Goal: Communication & Community: Answer question/provide support

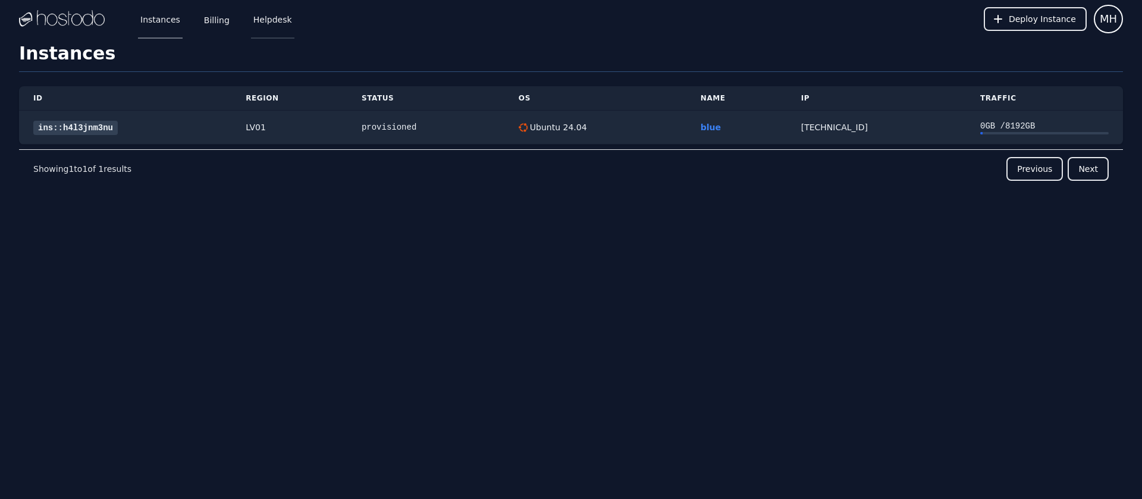
click at [278, 24] on link "Helpdesk" at bounding box center [272, 18] width 43 height 39
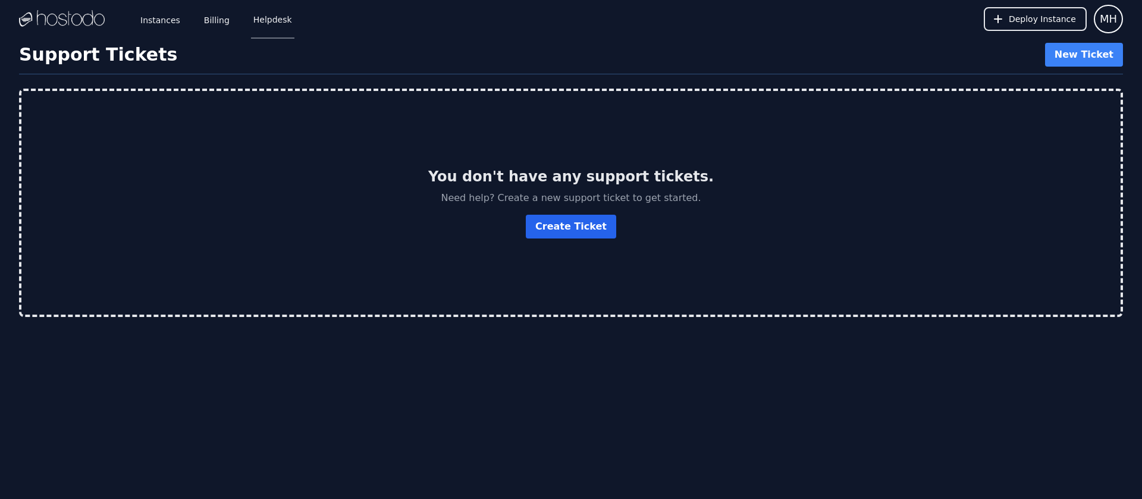
click at [585, 229] on link "Create Ticket" at bounding box center [571, 227] width 90 height 24
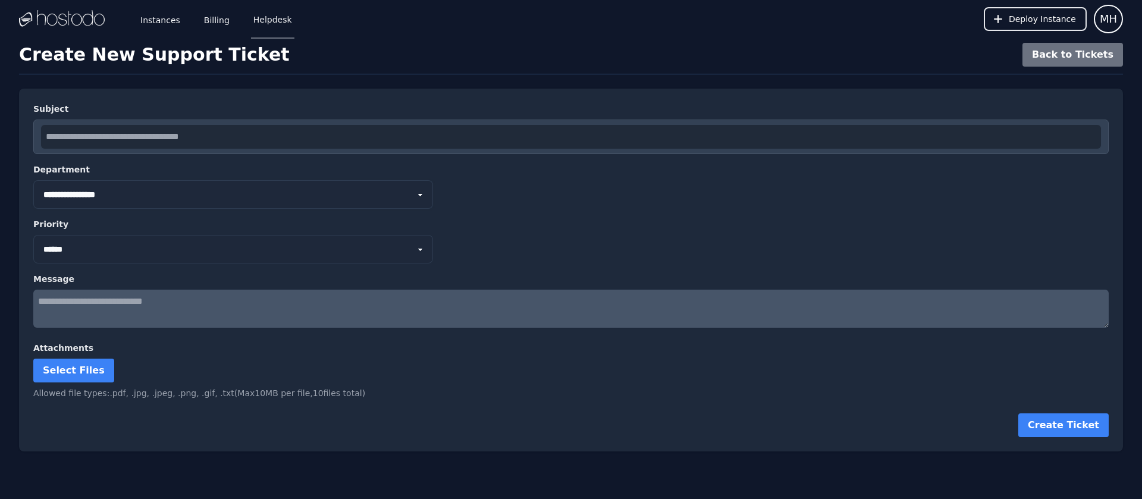
click at [33, 180] on select "**********" at bounding box center [233, 194] width 400 height 29
click at [139, 194] on select "**********" at bounding box center [233, 194] width 400 height 29
click at [99, 302] on textarea at bounding box center [570, 309] width 1075 height 38
type textarea "**********"
click at [155, 20] on link "Instances" at bounding box center [160, 18] width 45 height 39
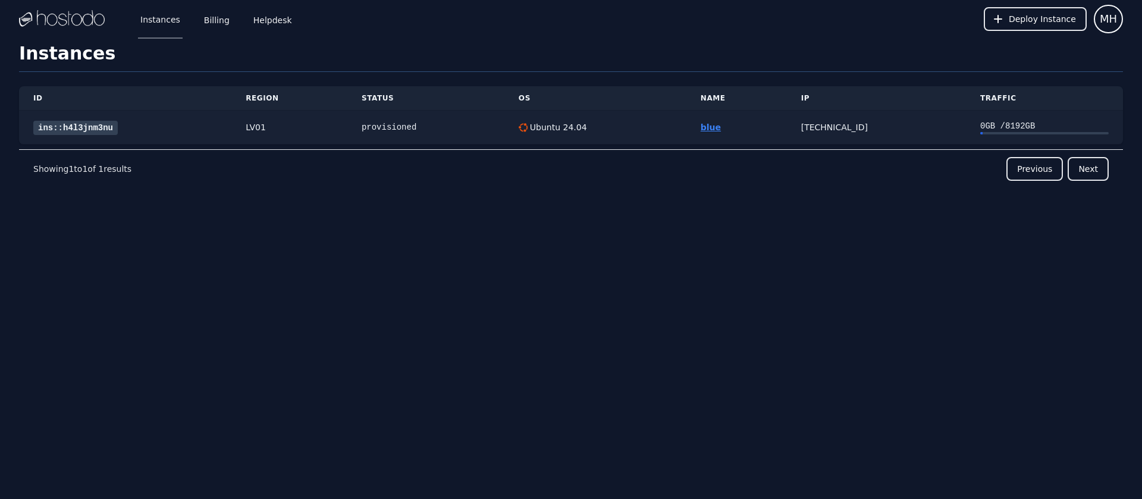
click at [706, 127] on link "blue" at bounding box center [710, 127] width 20 height 10
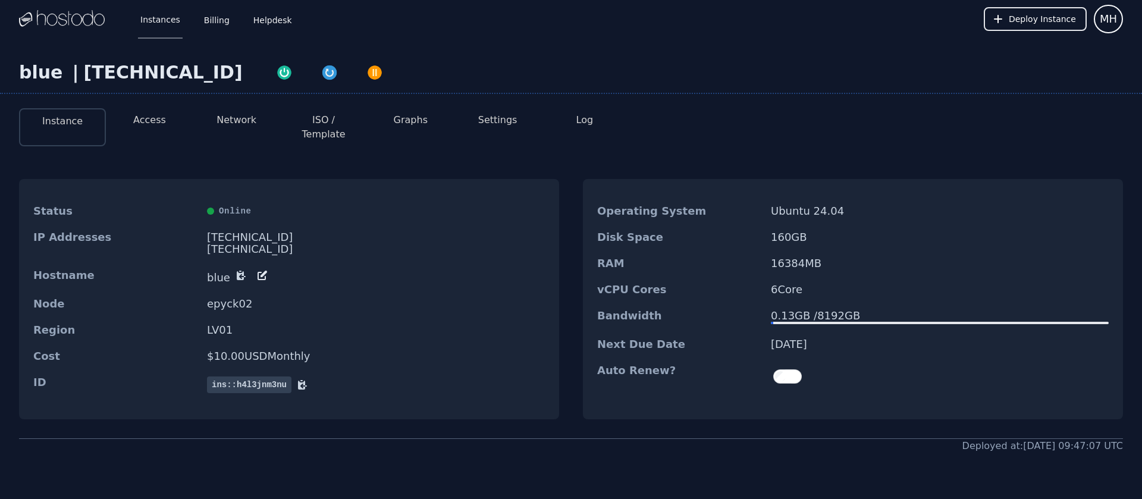
click at [144, 121] on button "Access" at bounding box center [149, 120] width 33 height 14
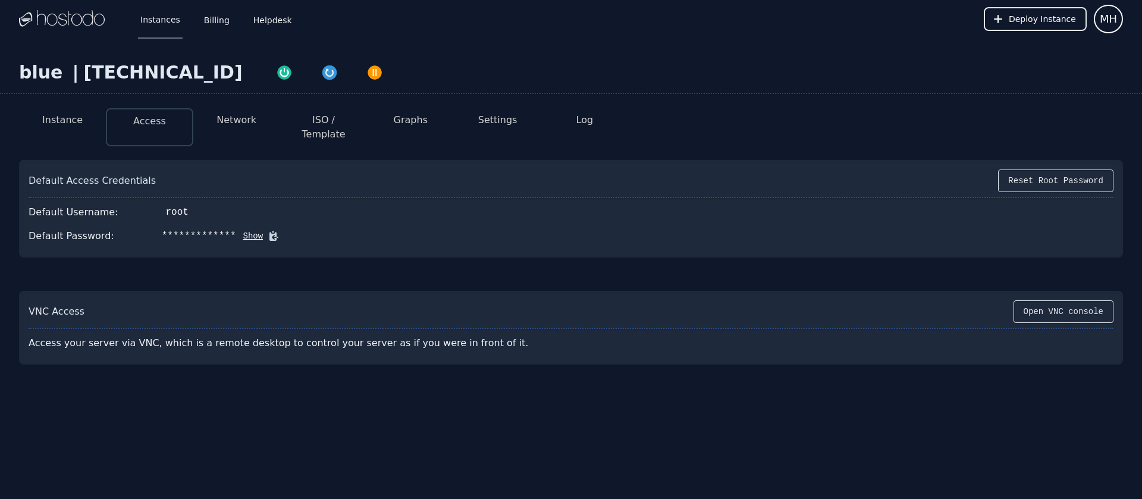
click at [256, 121] on li "Network" at bounding box center [236, 127] width 87 height 38
click at [239, 121] on button "Network" at bounding box center [236, 120] width 40 height 14
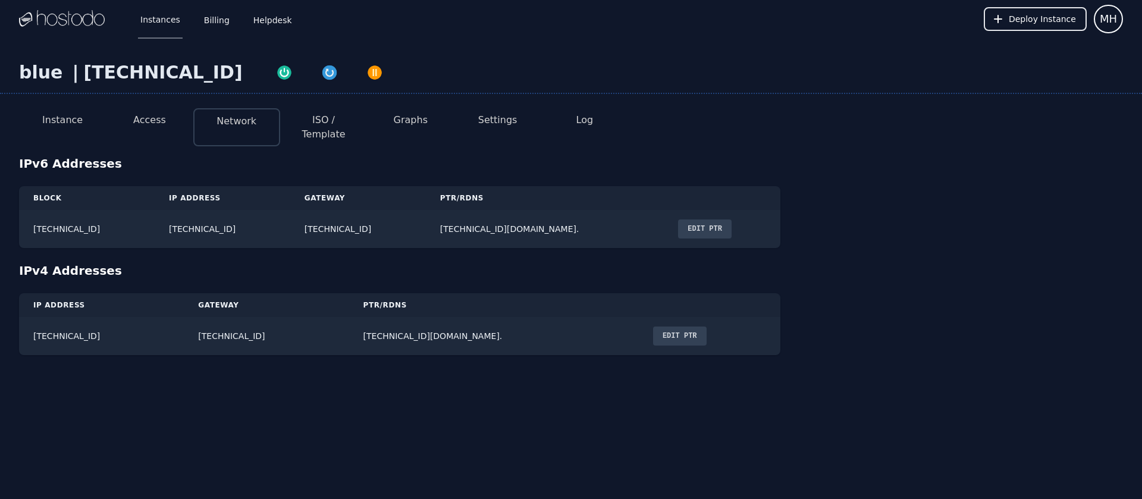
click at [590, 122] on button "Log" at bounding box center [584, 120] width 17 height 14
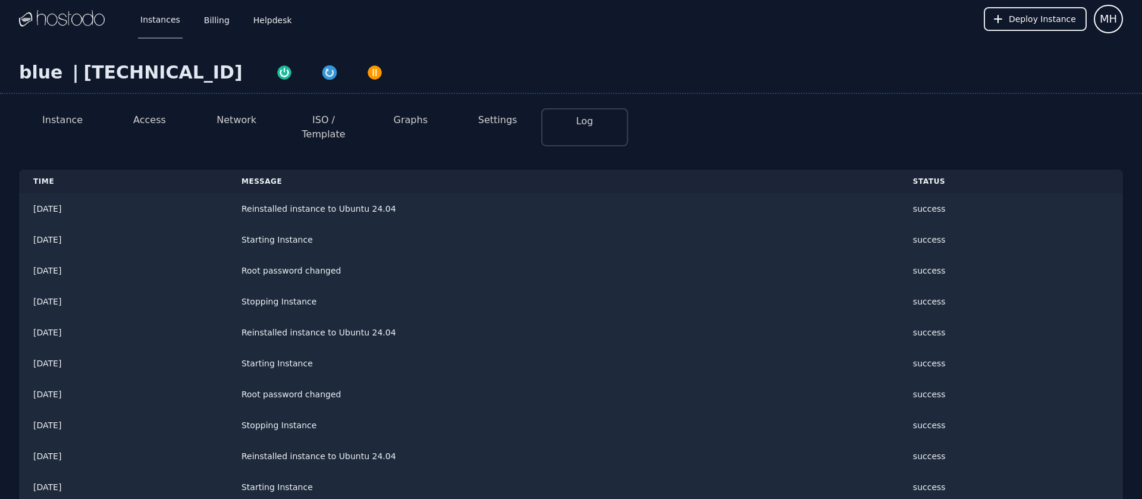
click at [482, 124] on button "Settings" at bounding box center [497, 120] width 39 height 14
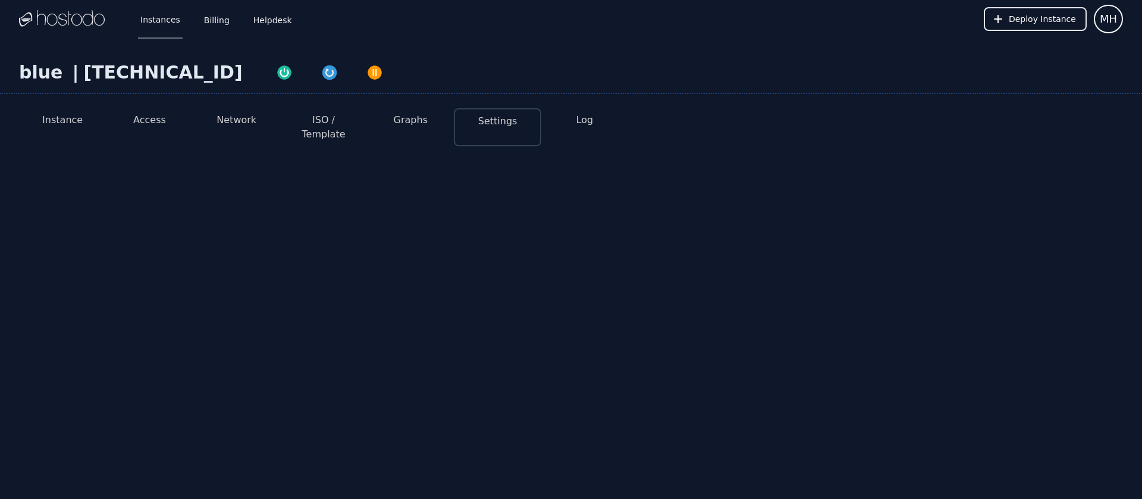
select select "***"
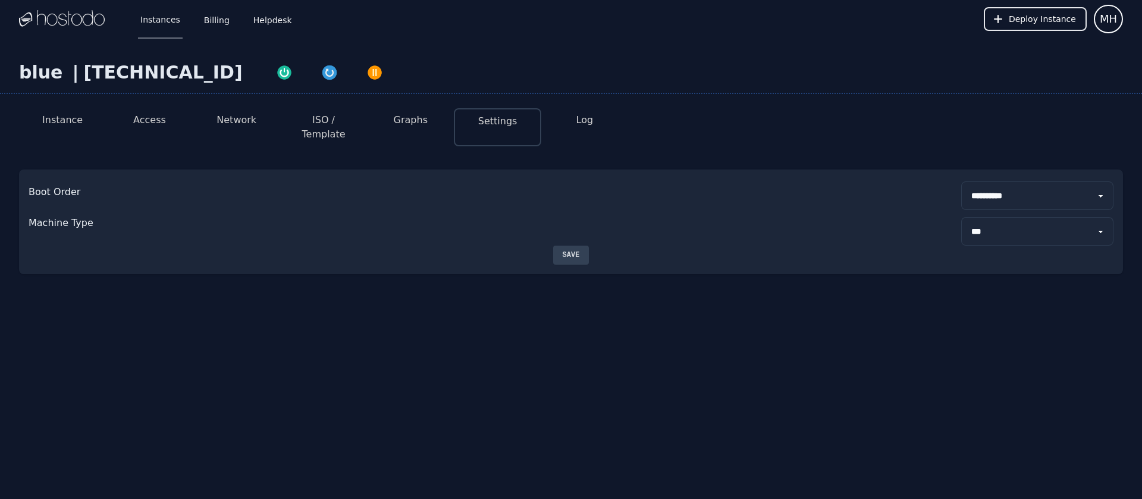
click at [408, 122] on button "Graphs" at bounding box center [411, 120] width 34 height 14
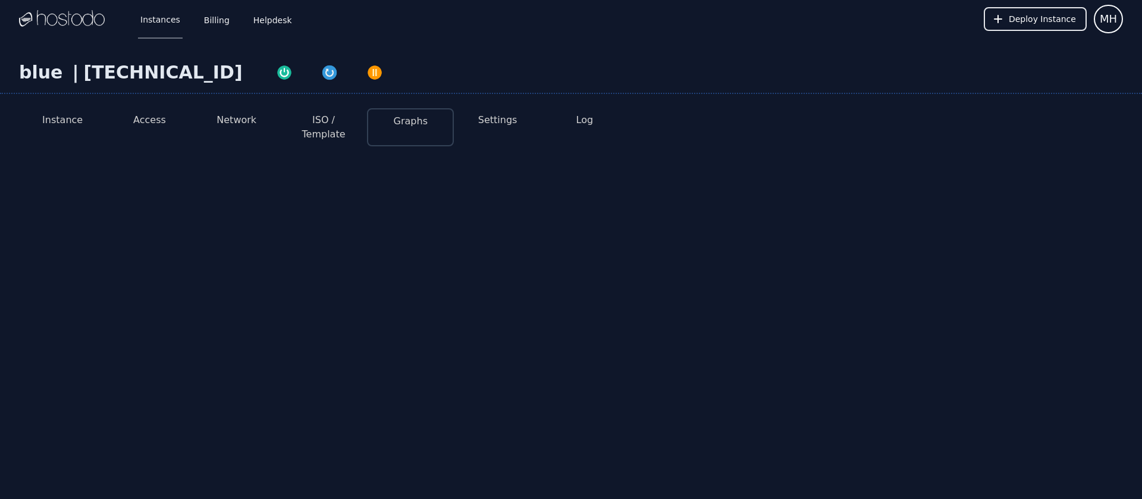
select select "***"
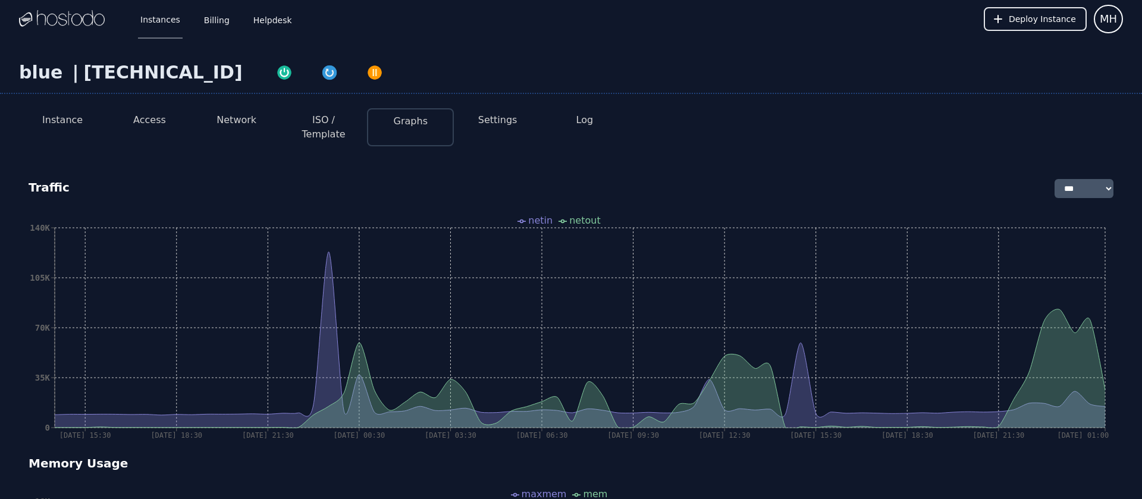
click at [70, 120] on button "Instance" at bounding box center [62, 120] width 40 height 14
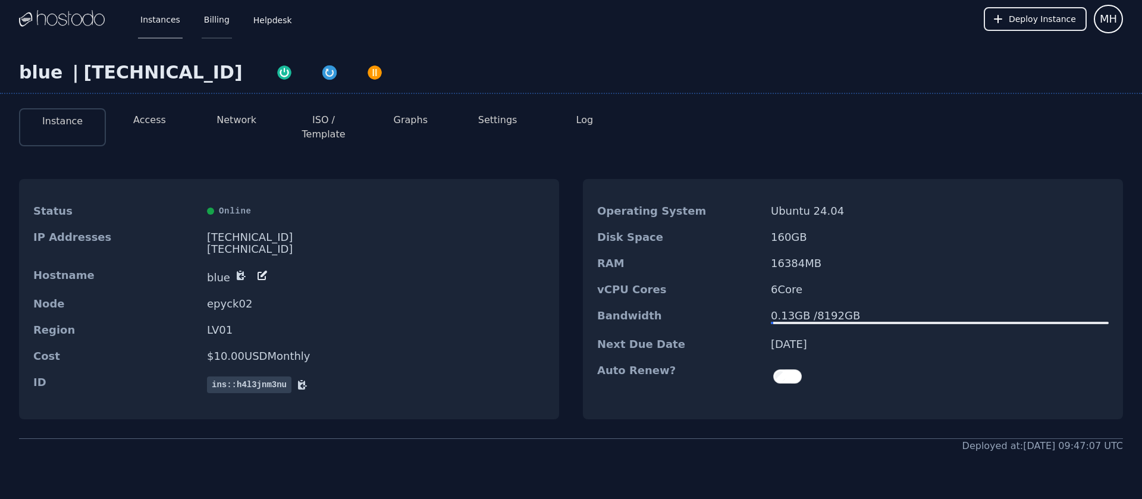
click at [212, 14] on link "Billing" at bounding box center [217, 18] width 30 height 39
click at [266, 21] on link "Helpdesk" at bounding box center [272, 18] width 43 height 39
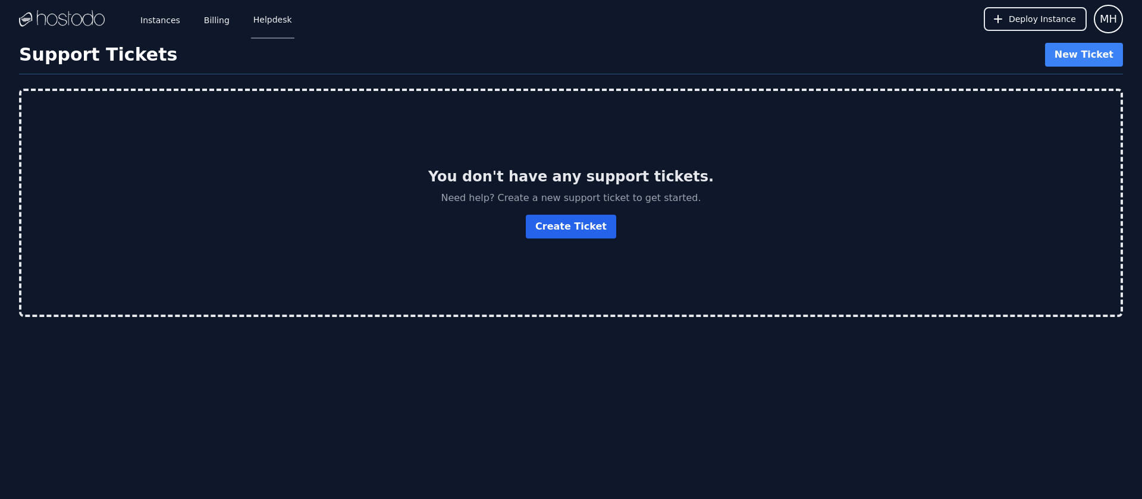
click at [577, 224] on link "Create Ticket" at bounding box center [571, 227] width 90 height 24
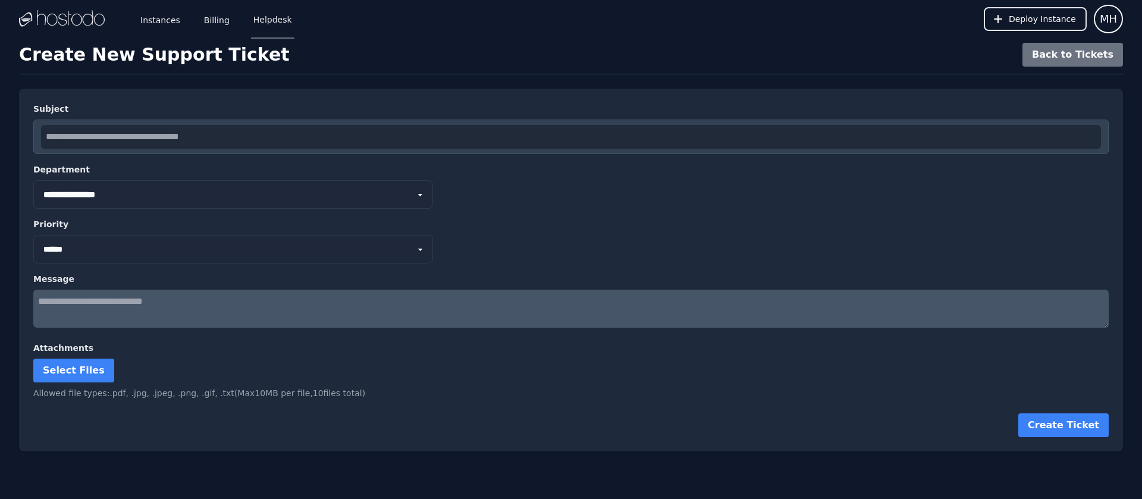
click at [98, 306] on textarea at bounding box center [570, 309] width 1075 height 38
type textarea "*"
click at [216, 318] on textarea "**********" at bounding box center [570, 309] width 1075 height 38
click at [53, 300] on textarea "**********" at bounding box center [570, 309] width 1075 height 38
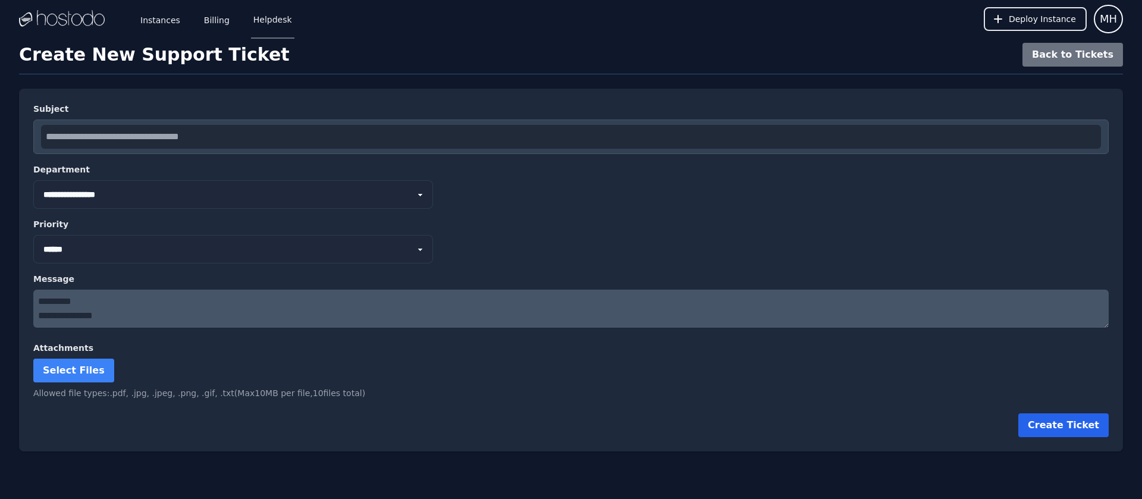
type textarea "**********"
click at [1052, 428] on button "Create Ticket" at bounding box center [1063, 425] width 90 height 24
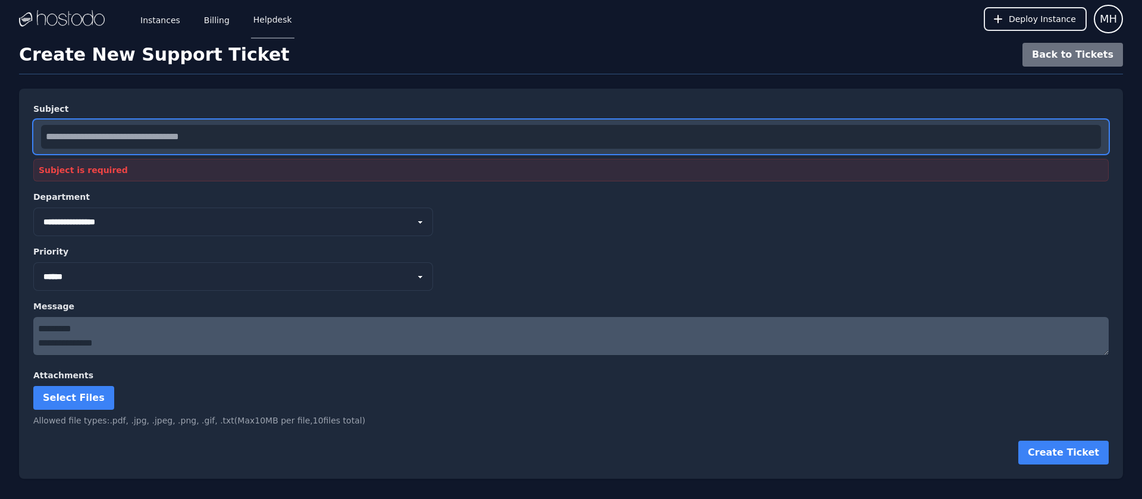
click at [205, 137] on input "text" at bounding box center [571, 137] width 1060 height 24
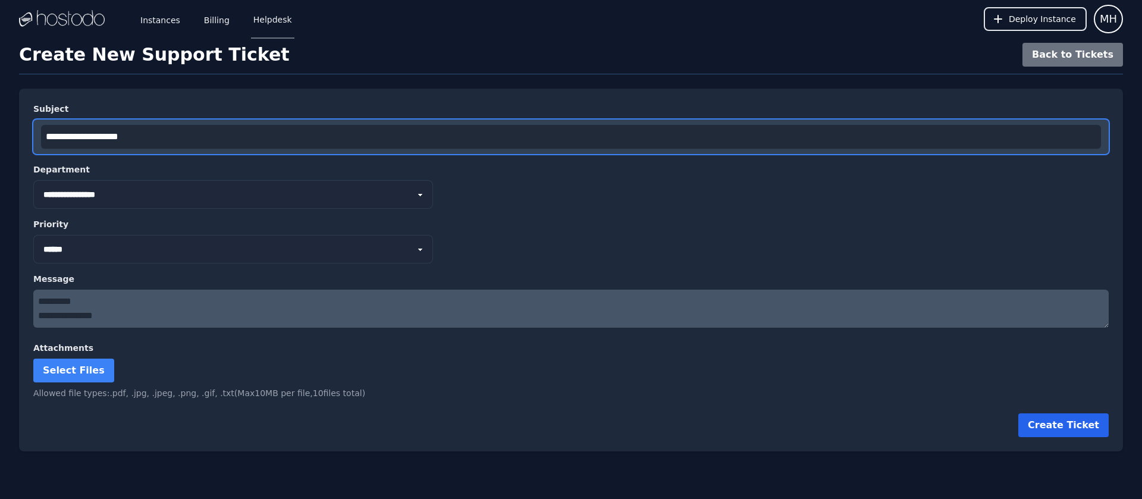
type input "**********"
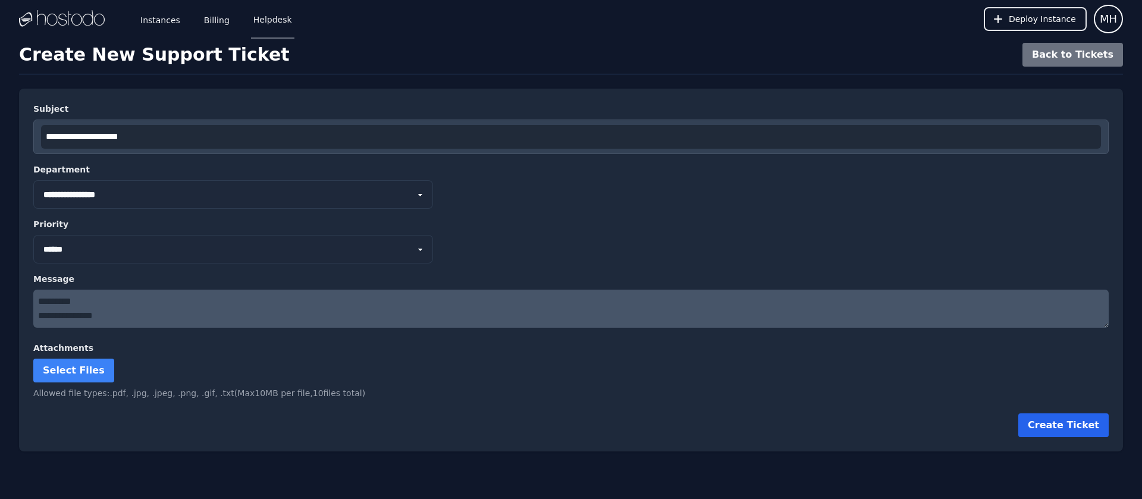
click at [1062, 426] on button "Create Ticket" at bounding box center [1063, 425] width 90 height 24
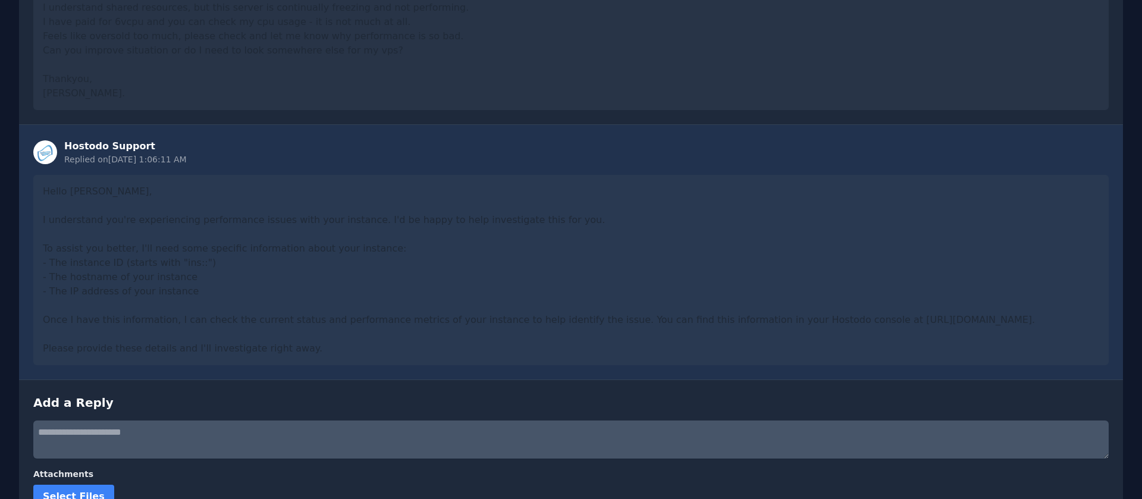
scroll to position [246, 0]
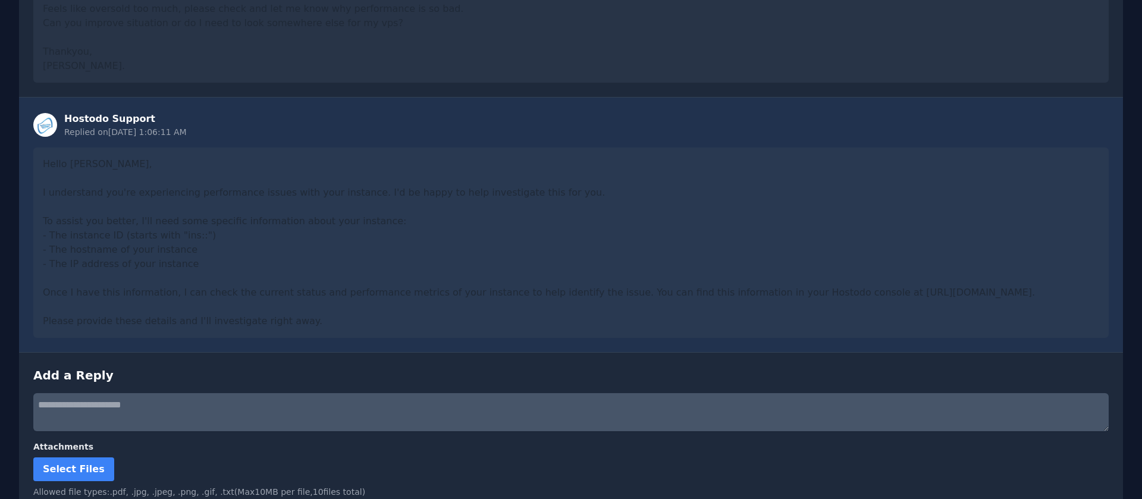
drag, startPoint x: 43, startPoint y: 165, endPoint x: 372, endPoint y: 327, distance: 366.4
click at [372, 327] on div "Hello Moltas, I understand you're experiencing performance issues with your ins…" at bounding box center [570, 242] width 1075 height 190
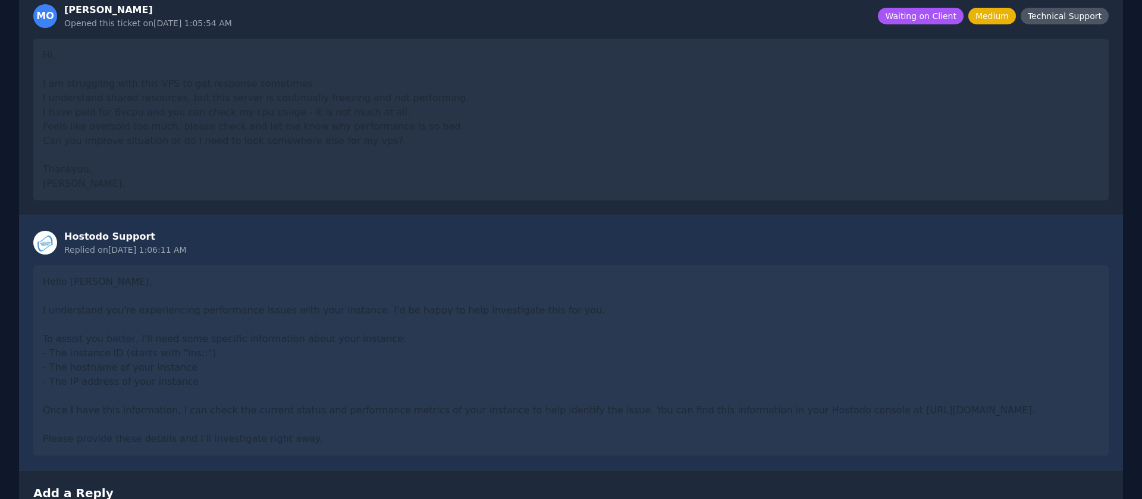
scroll to position [164, 0]
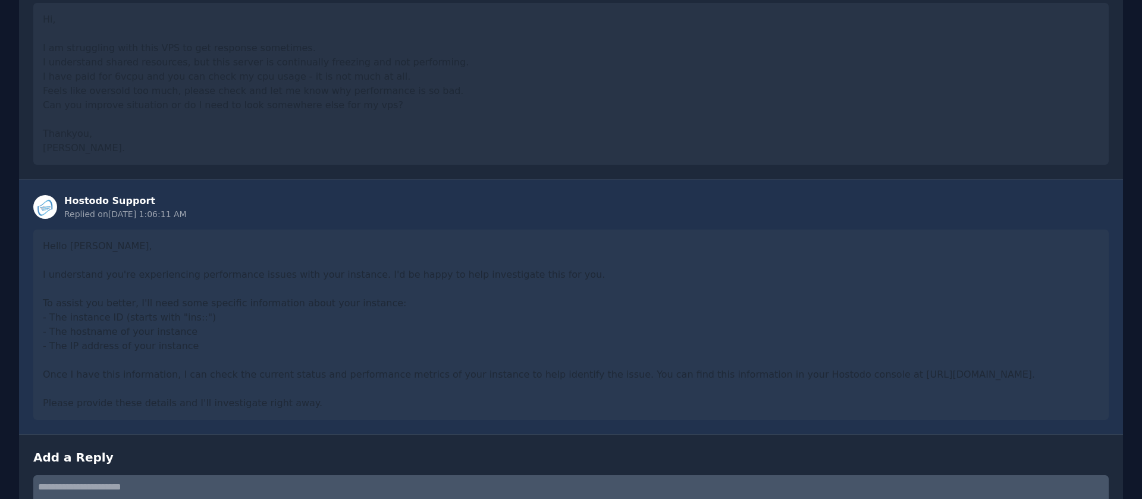
click at [114, 487] on textarea at bounding box center [570, 494] width 1075 height 38
paste textarea "**********"
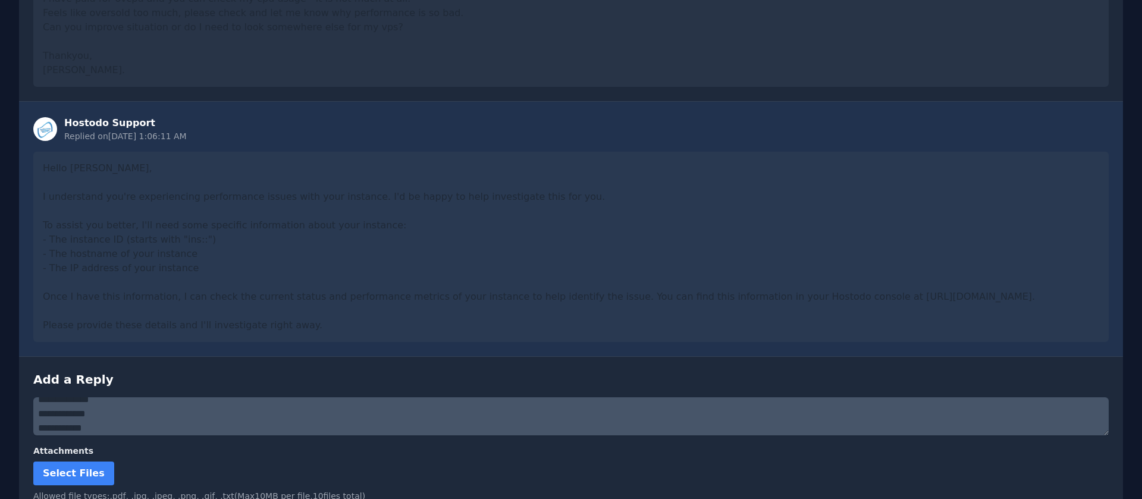
scroll to position [293, 0]
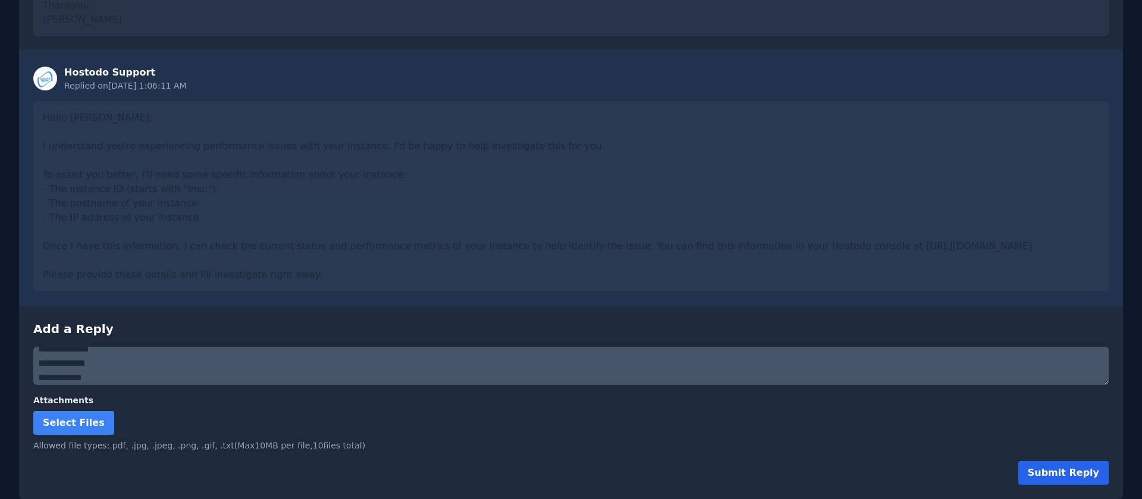
type textarea "**********"
click at [1052, 479] on button "Submit Reply" at bounding box center [1063, 473] width 90 height 24
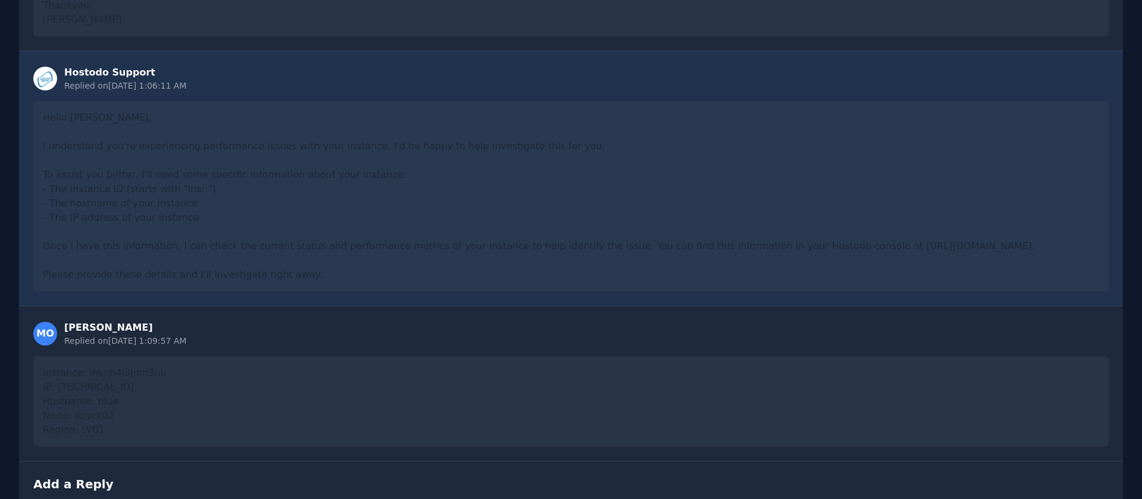
click at [197, 402] on div "Instance: ins::h4l3jnm3nu IP: 158.51.124.232 Hostname: blue Node: epyck02 Regio…" at bounding box center [570, 401] width 1075 height 90
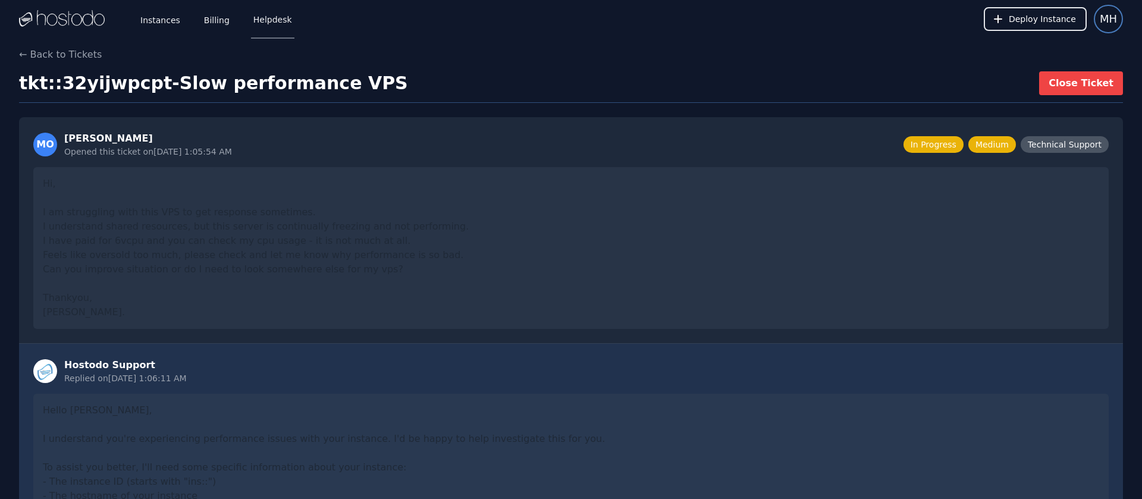
click at [1112, 20] on span "MH" at bounding box center [1107, 19] width 17 height 17
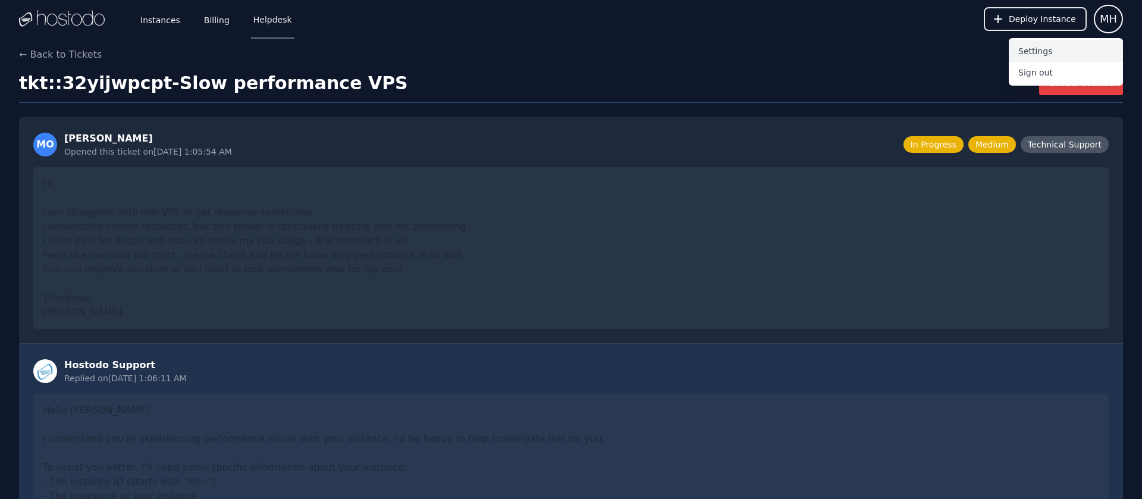
click at [1033, 58] on button "Settings" at bounding box center [1065, 50] width 114 height 21
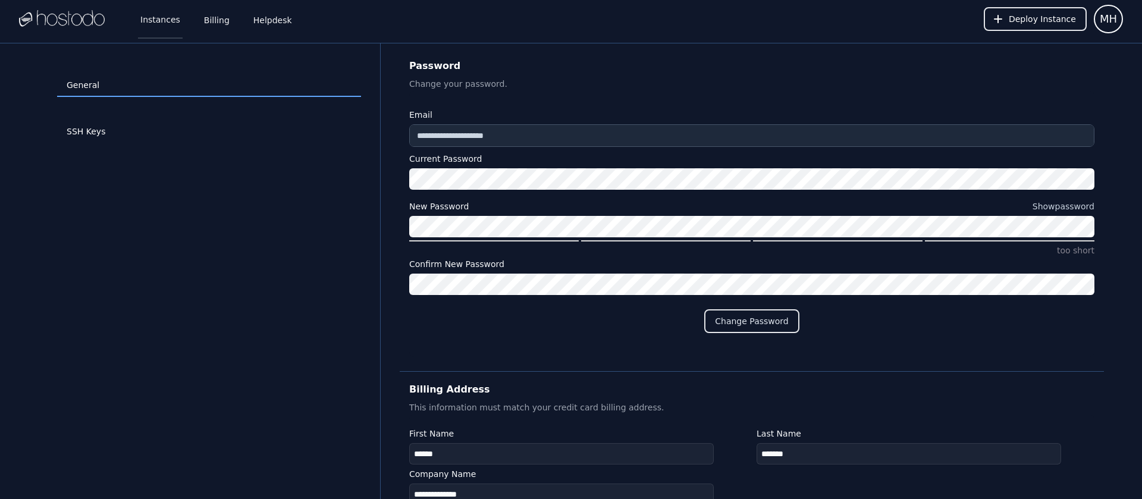
click at [151, 20] on link "Instances" at bounding box center [160, 18] width 45 height 39
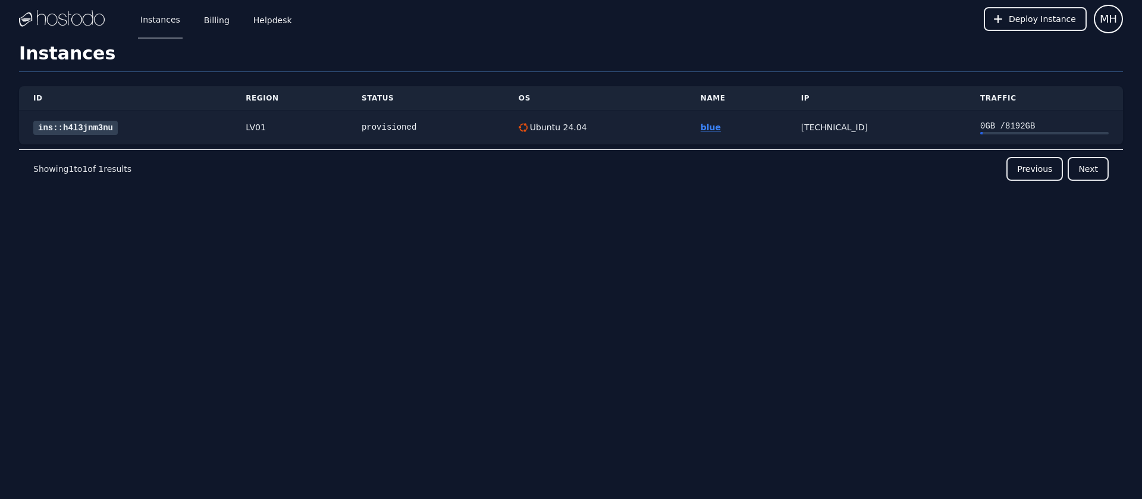
click at [700, 125] on link "blue" at bounding box center [710, 127] width 20 height 10
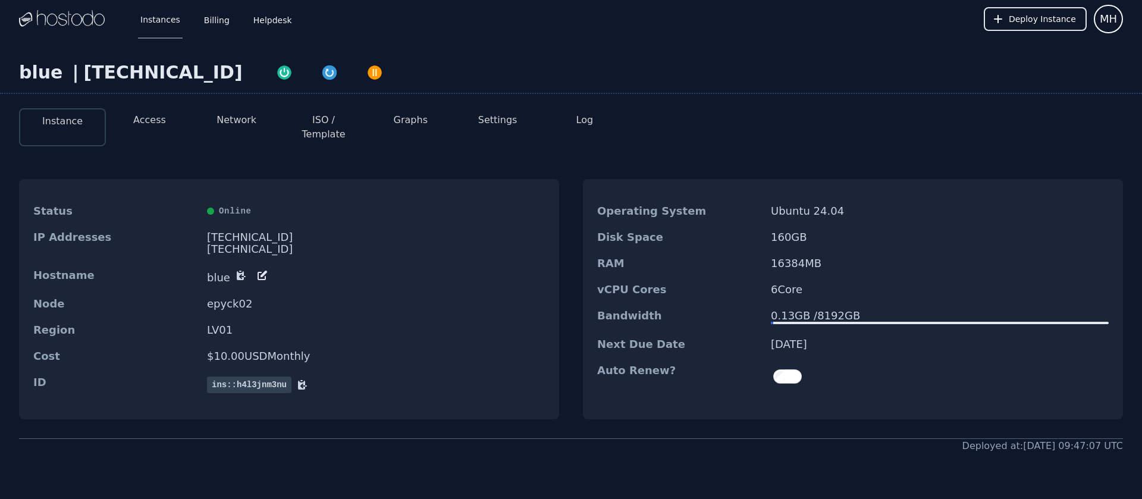
click at [143, 121] on button "Access" at bounding box center [149, 120] width 33 height 14
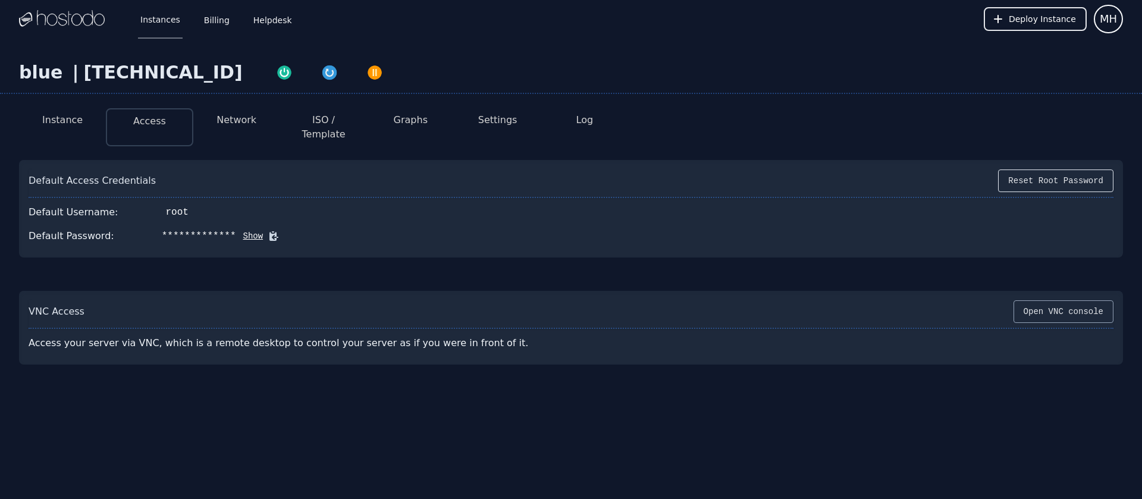
click at [1032, 300] on button "Open VNC console" at bounding box center [1063, 311] width 100 height 23
click at [219, 120] on button "Network" at bounding box center [236, 120] width 40 height 14
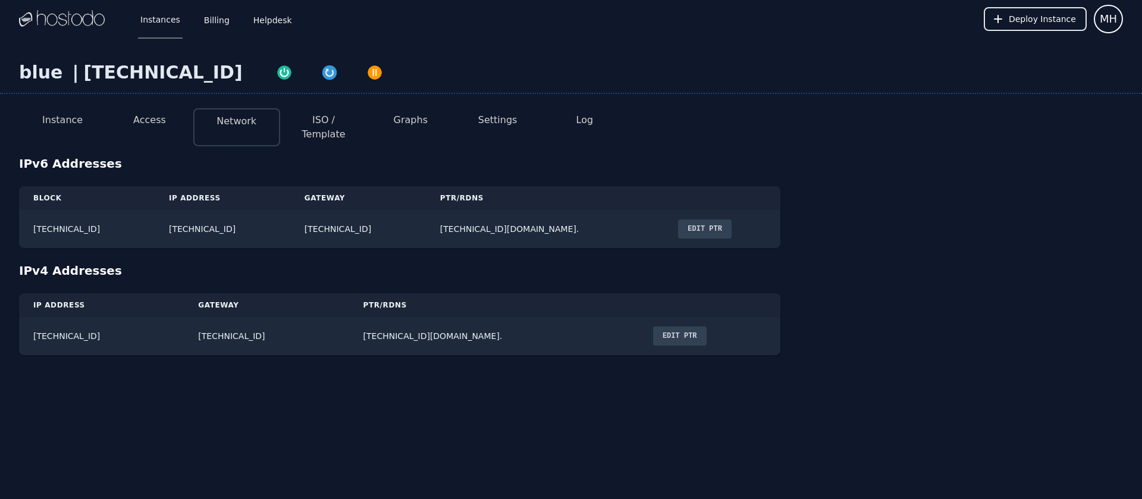
click at [70, 122] on button "Instance" at bounding box center [62, 120] width 40 height 14
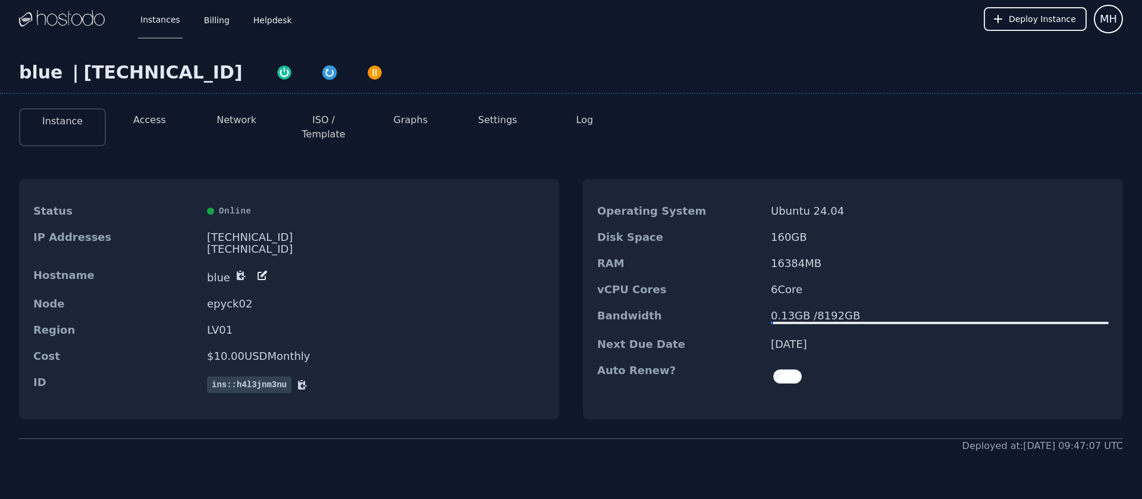
drag, startPoint x: 235, startPoint y: 225, endPoint x: 285, endPoint y: 227, distance: 50.0
click at [288, 229] on div "IP Addresses 158.51.124.232 2606:65c0:10:87:c32c:2520:dd0c:e908/64" at bounding box center [289, 243] width 540 height 38
drag, startPoint x: 208, startPoint y: 226, endPoint x: 224, endPoint y: 225, distance: 16.1
click at [224, 231] on div "158.51.124.232" at bounding box center [376, 237] width 338 height 12
drag, startPoint x: 203, startPoint y: 266, endPoint x: 228, endPoint y: 266, distance: 25.6
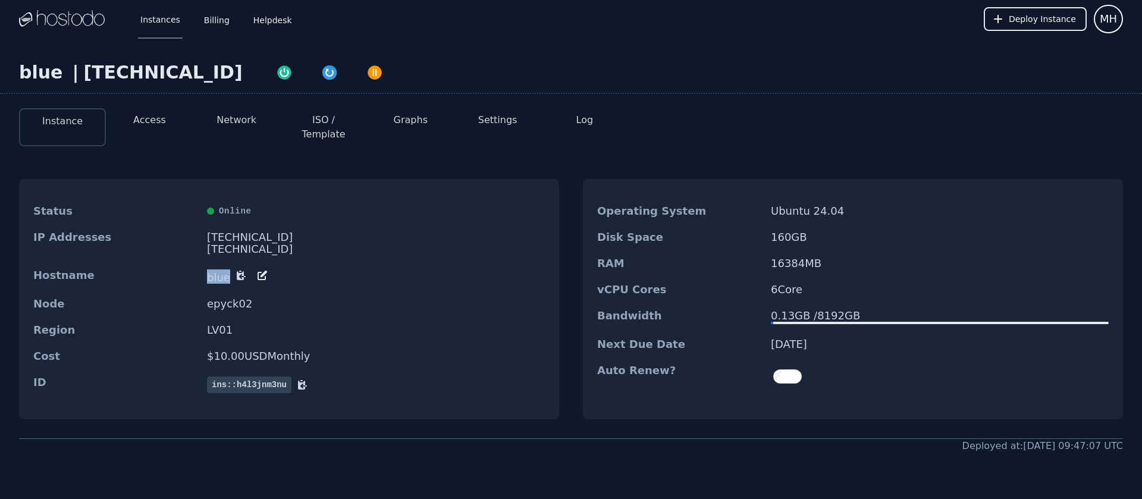
click at [228, 266] on div "Hostname blue" at bounding box center [289, 276] width 540 height 29
drag, startPoint x: 34, startPoint y: 223, endPoint x: 259, endPoint y: 316, distance: 242.8
click at [259, 316] on dl "Status Online IP Addresses 158.51.124.232 2606:65c0:10:87:c32c:2520:dd0c:e908/6…" at bounding box center [289, 299] width 540 height 202
click at [66, 121] on button "Instance" at bounding box center [62, 121] width 40 height 14
click at [155, 23] on link "Instances" at bounding box center [160, 18] width 45 height 39
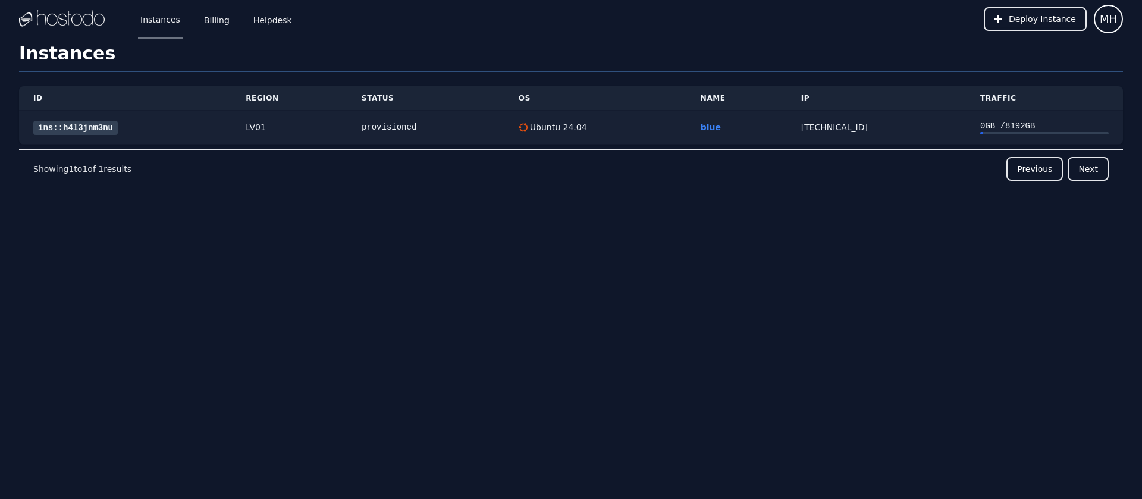
drag, startPoint x: 55, startPoint y: 126, endPoint x: 201, endPoint y: 123, distance: 146.3
click at [201, 123] on div "ins::h4l3jnm3nu" at bounding box center [125, 127] width 184 height 12
drag, startPoint x: 138, startPoint y: 131, endPoint x: 78, endPoint y: 128, distance: 60.1
click at [38, 134] on div "ins::h4l3jnm3nu" at bounding box center [125, 127] width 184 height 12
click at [260, 18] on link "Helpdesk" at bounding box center [272, 18] width 43 height 39
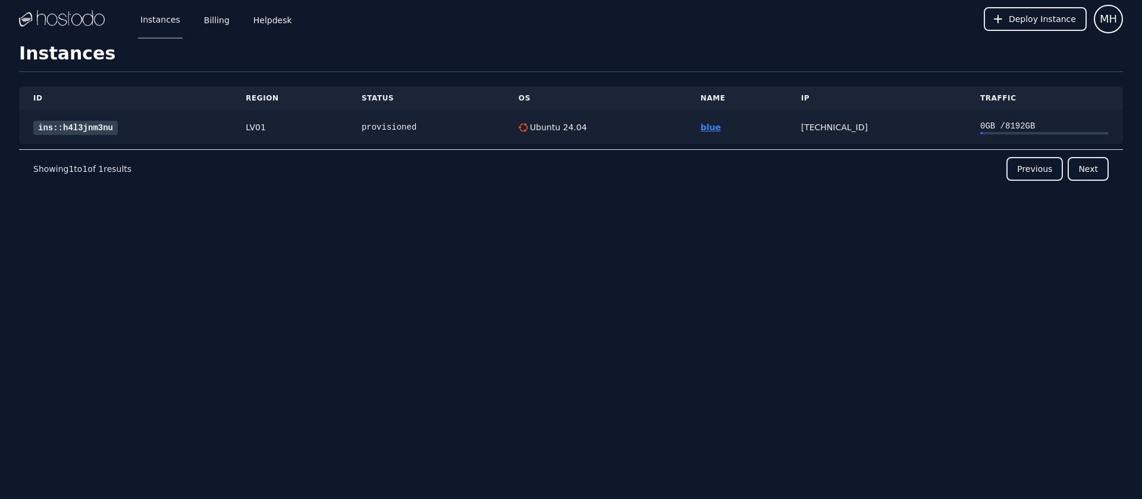
click at [707, 130] on link "blue" at bounding box center [710, 127] width 20 height 10
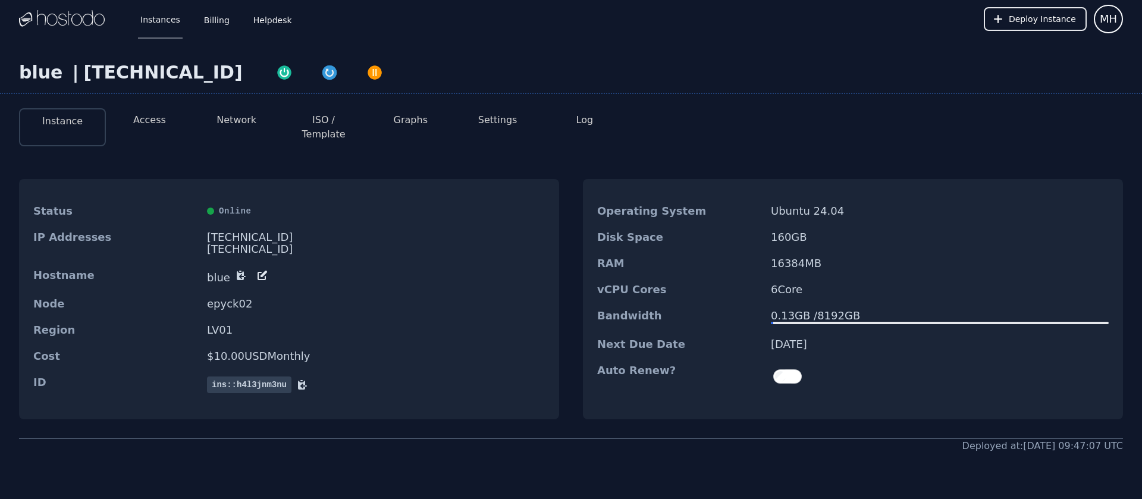
click at [506, 123] on button "Settings" at bounding box center [497, 120] width 39 height 14
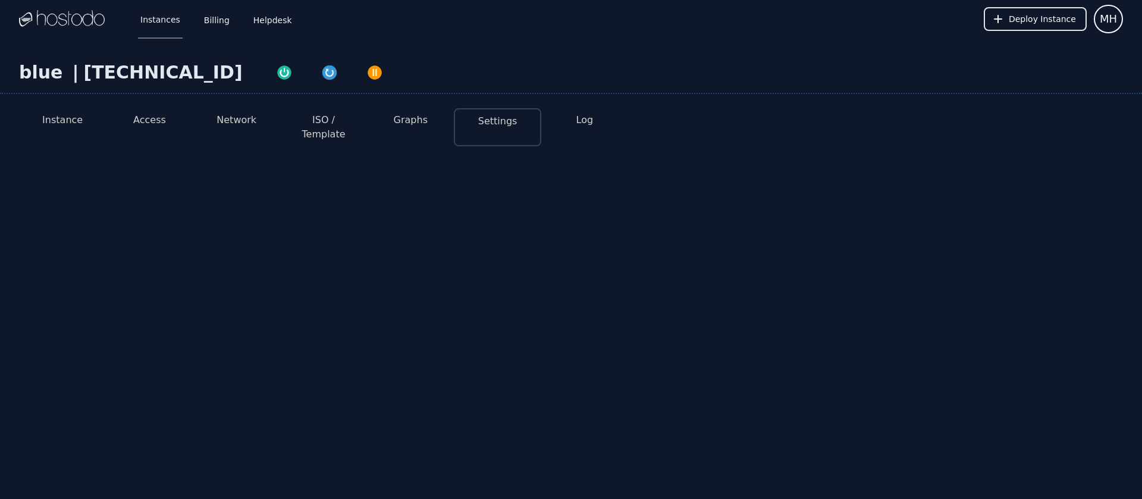
select select "***"
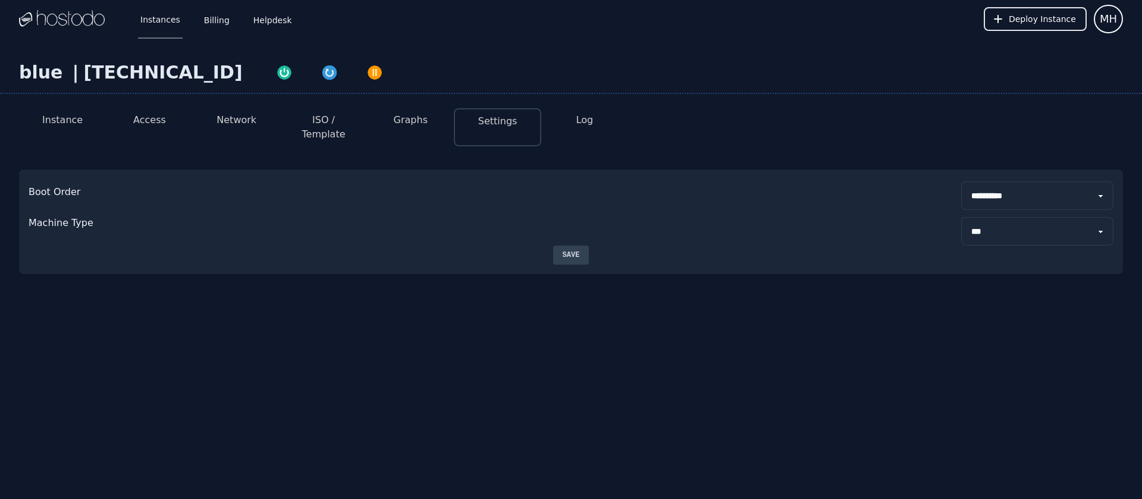
click at [63, 121] on button "Instance" at bounding box center [62, 120] width 40 height 14
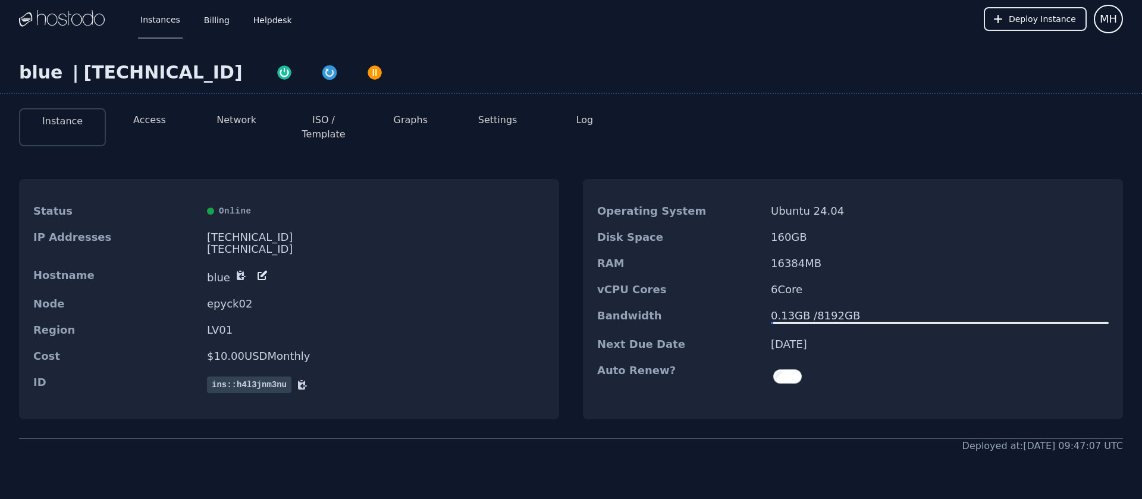
click at [417, 123] on button "Graphs" at bounding box center [411, 120] width 34 height 14
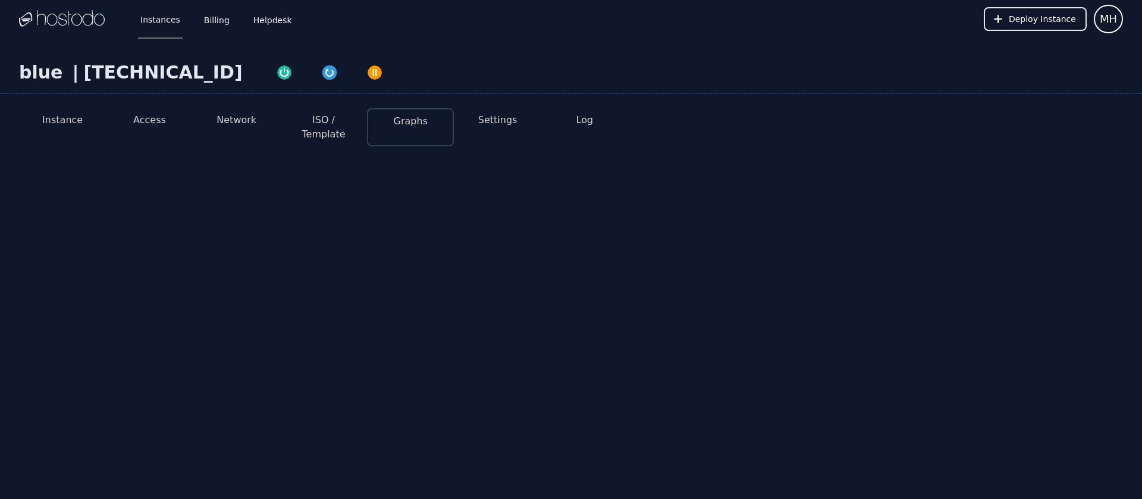
select select "***"
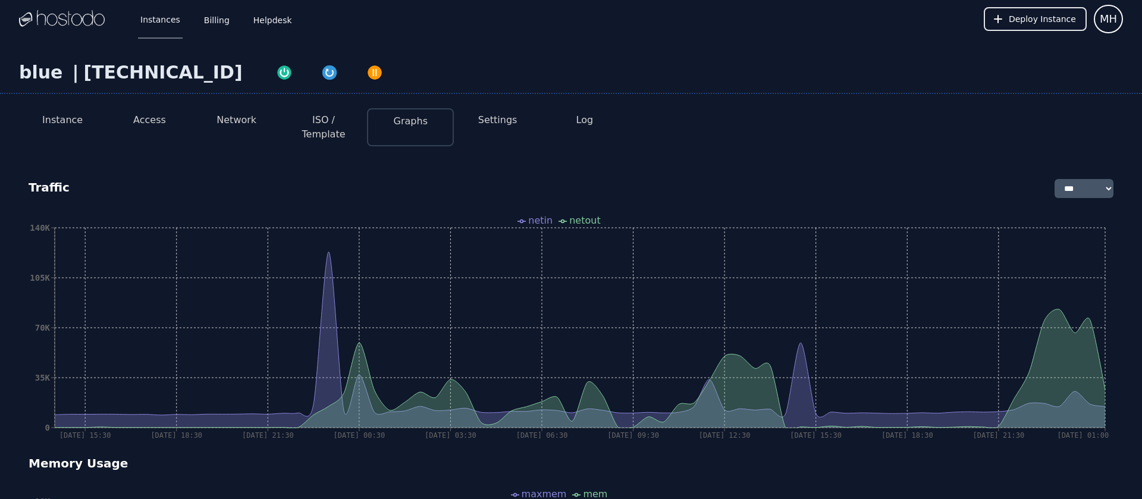
select select "***"
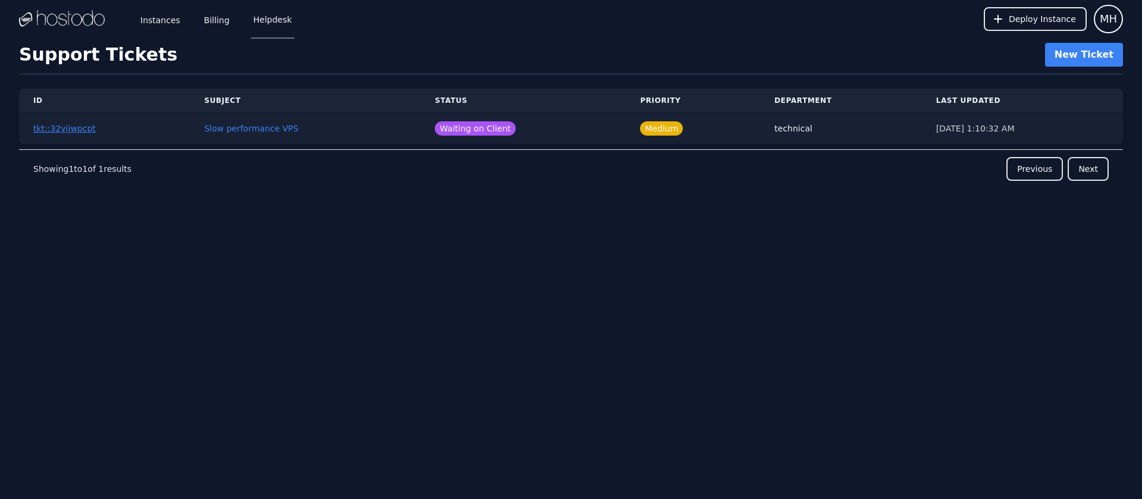
click at [56, 128] on link "tkt::32yijwpcpt" at bounding box center [64, 129] width 62 height 10
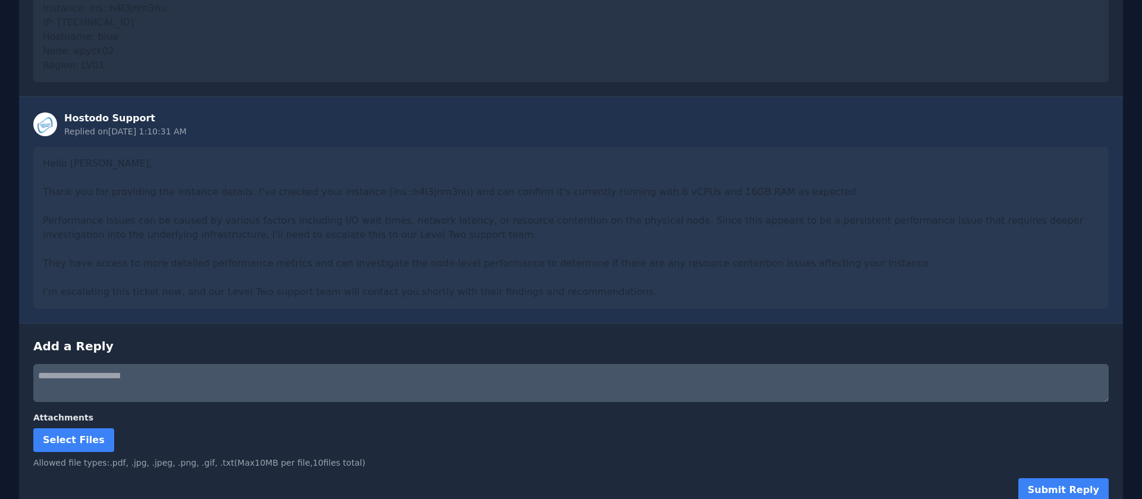
scroll to position [674, 0]
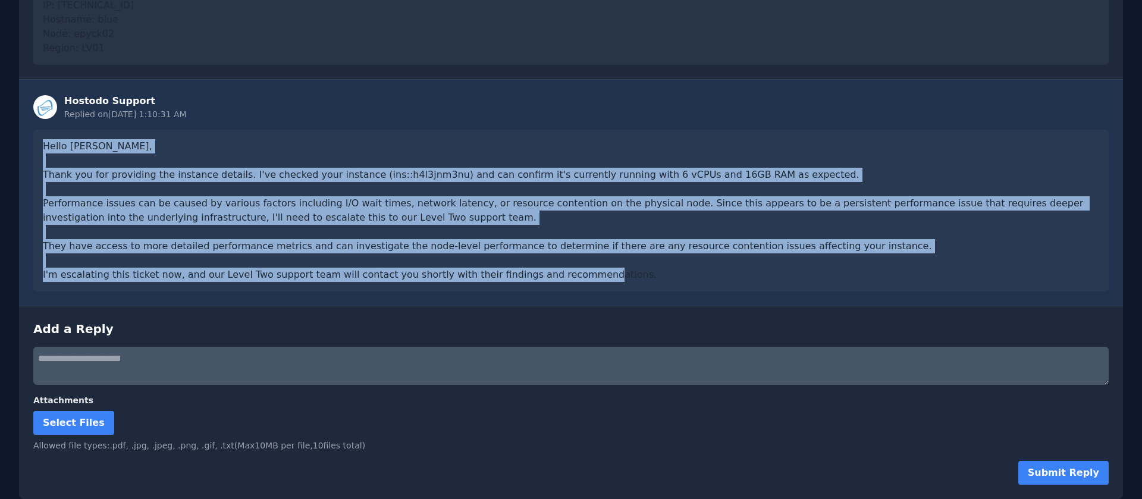
drag, startPoint x: 39, startPoint y: 144, endPoint x: 696, endPoint y: 277, distance: 669.7
click at [696, 277] on div "Hello [PERSON_NAME], Thank you for providing the instance details. I've checked…" at bounding box center [570, 211] width 1075 height 162
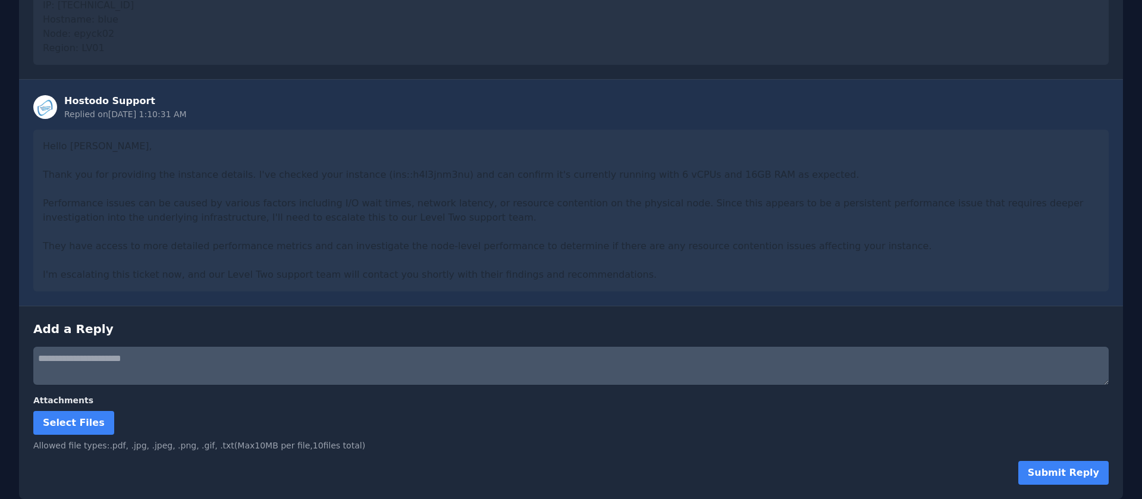
click at [197, 407] on div "Attachments Select Files Allowed file types: .pdf, .jpg, .jpeg, .png, .gif, .tx…" at bounding box center [570, 422] width 1075 height 57
click at [357, 278] on div "Hello [PERSON_NAME], Thank you for providing the instance details. I've checked…" at bounding box center [570, 211] width 1075 height 162
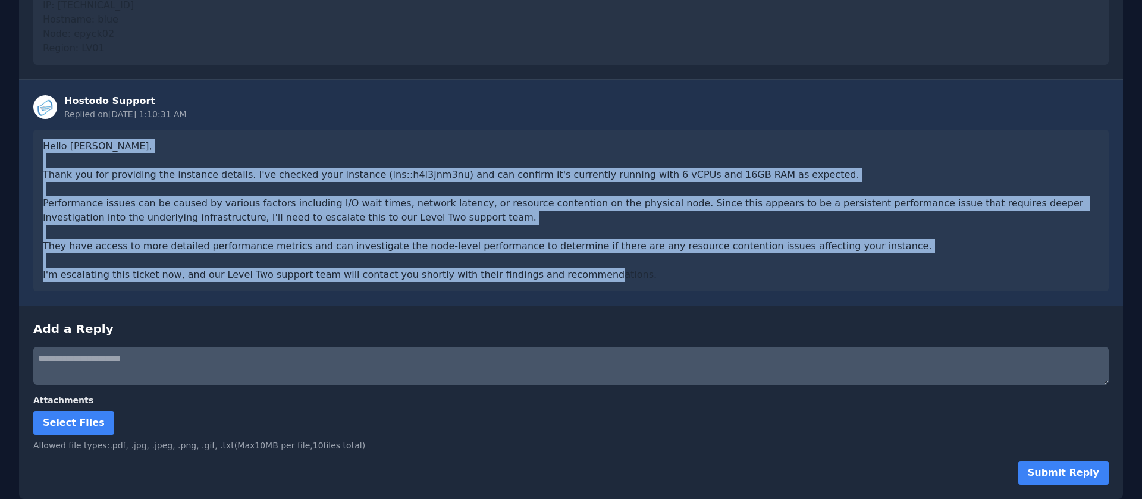
drag, startPoint x: 35, startPoint y: 146, endPoint x: 718, endPoint y: 291, distance: 697.7
click at [718, 291] on div "Hello [PERSON_NAME], Thank you for providing the instance details. I've checked…" at bounding box center [570, 211] width 1075 height 162
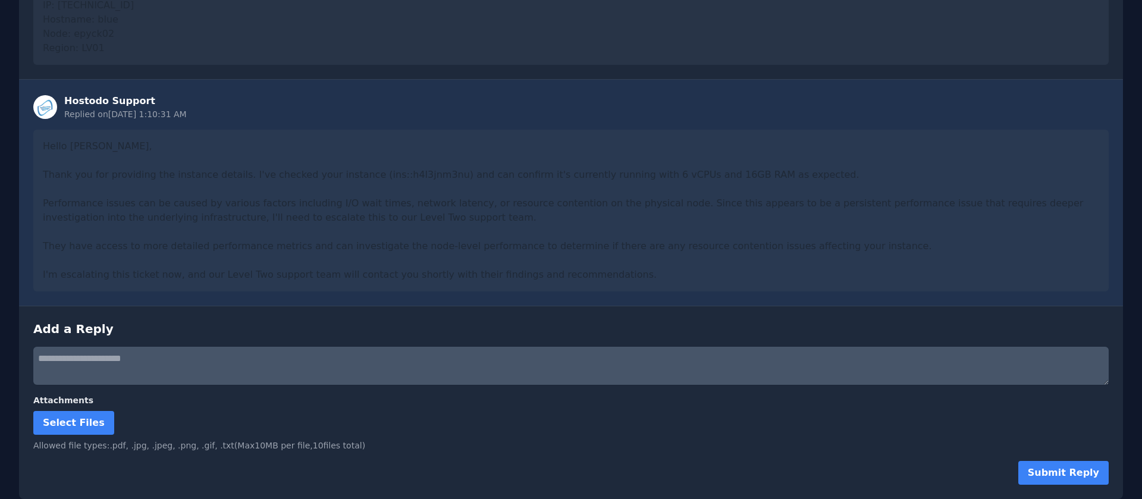
click at [89, 359] on textarea at bounding box center [570, 366] width 1075 height 38
click at [1074, 474] on button "Submit Reply" at bounding box center [1063, 473] width 90 height 24
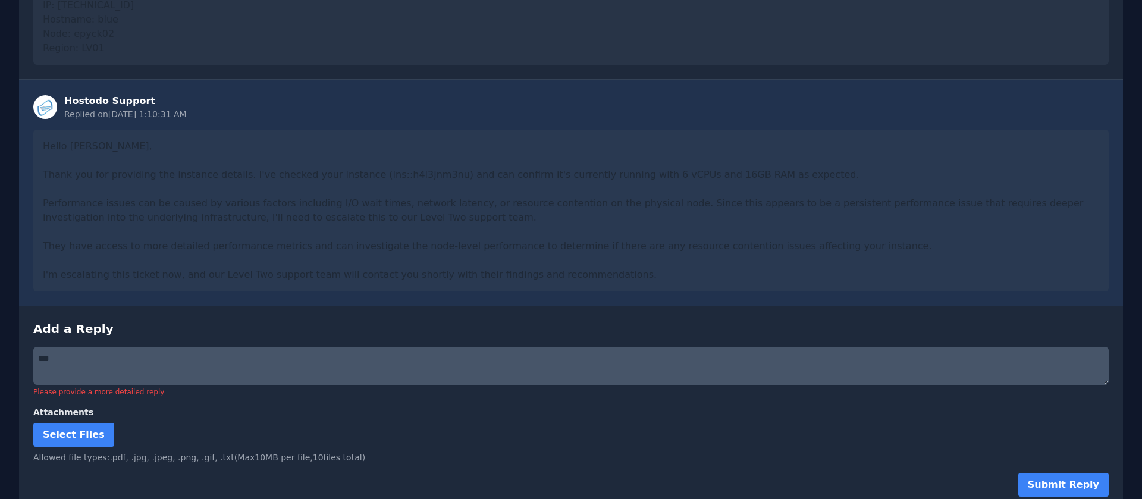
click at [84, 361] on textarea "***" at bounding box center [570, 366] width 1075 height 38
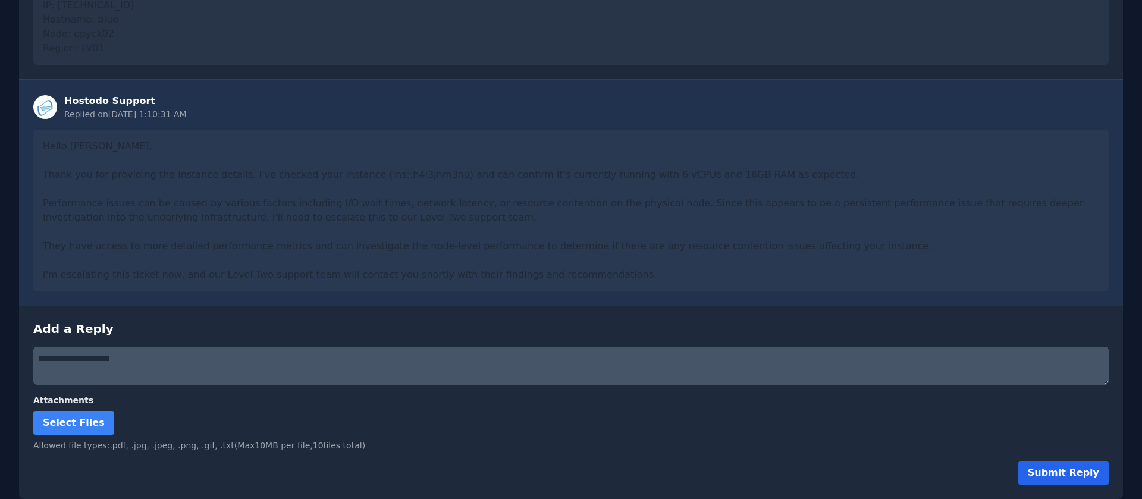
type textarea "**********"
click at [1079, 473] on button "Submit Reply" at bounding box center [1063, 473] width 90 height 24
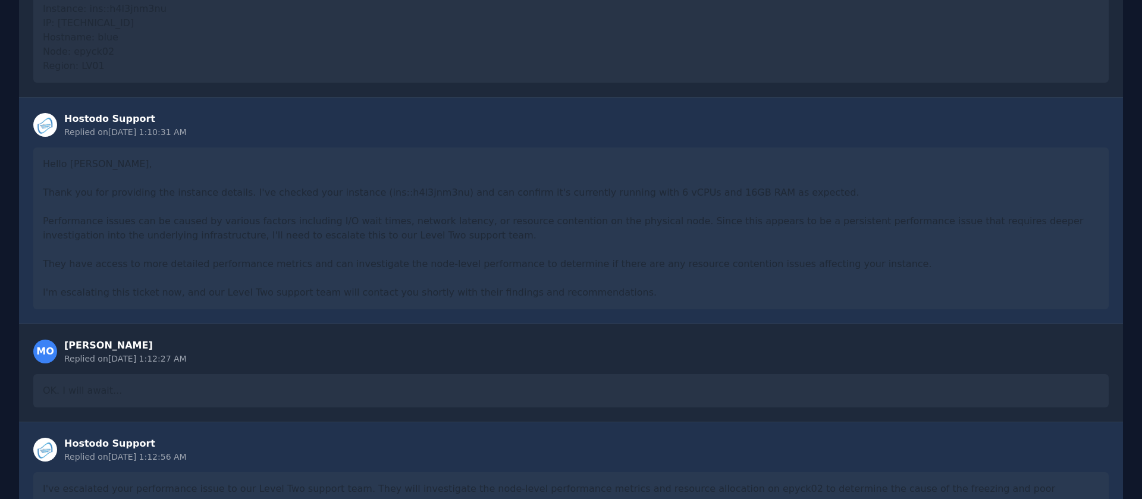
scroll to position [885, 0]
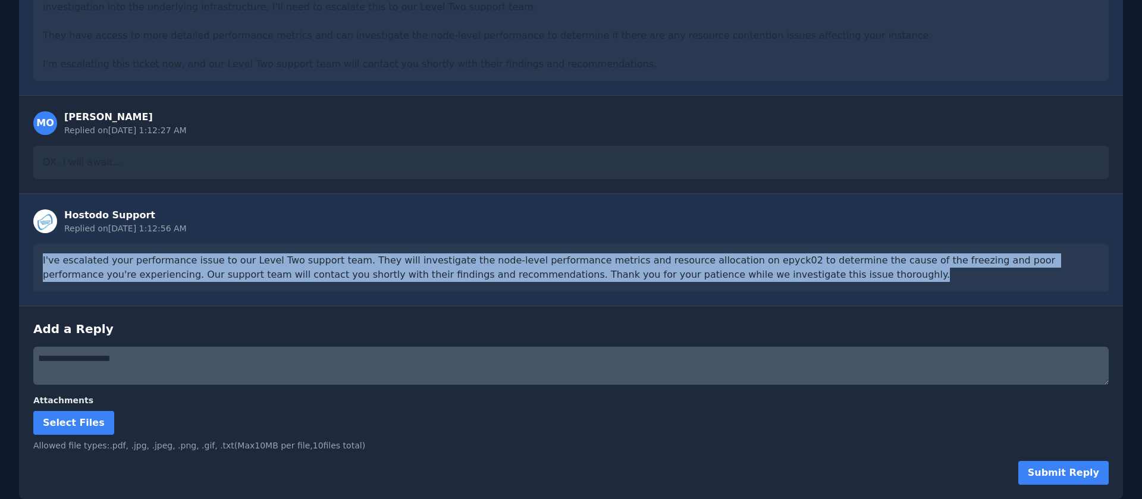
drag, startPoint x: 46, startPoint y: 258, endPoint x: 434, endPoint y: 282, distance: 389.0
click at [434, 282] on div "I've escalated your performance issue to our Level Two support team. They will …" at bounding box center [570, 268] width 1075 height 48
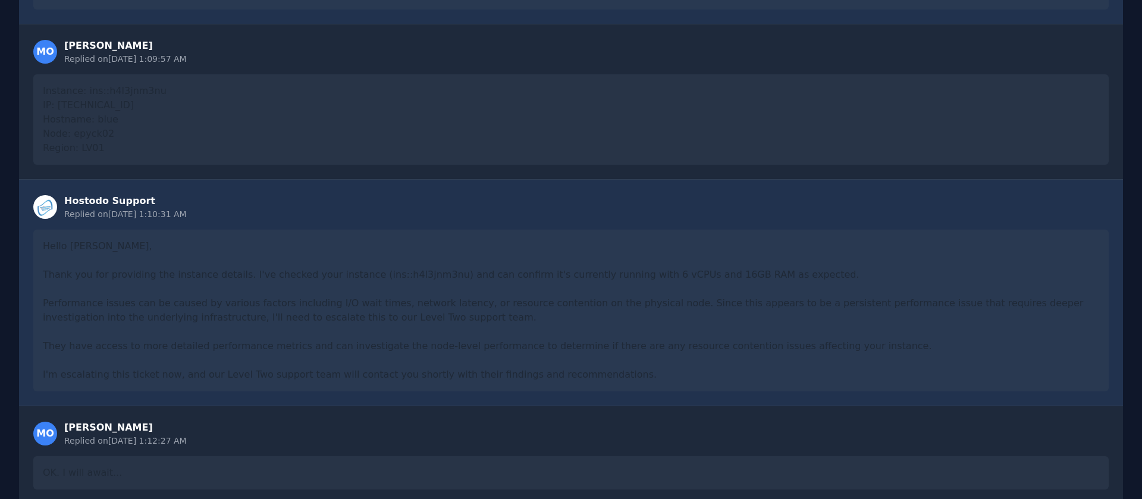
scroll to position [885, 0]
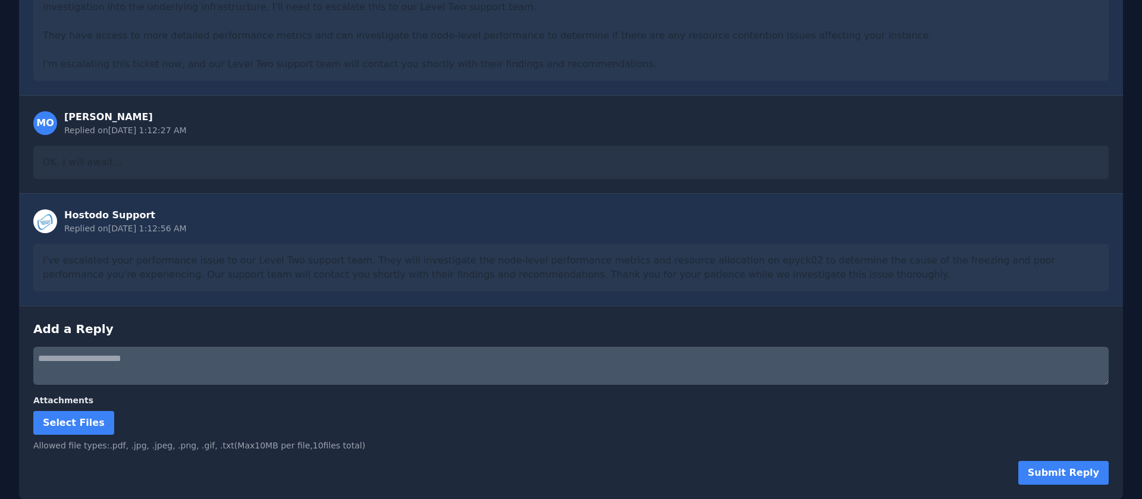
click at [70, 262] on div "I've escalated your performance issue to our Level Two support team. They will …" at bounding box center [570, 268] width 1075 height 48
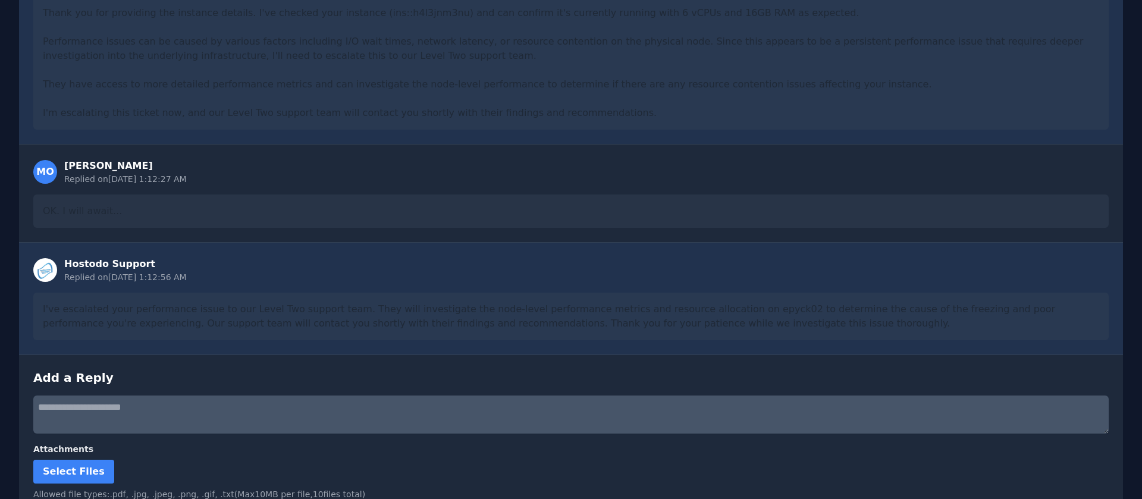
scroll to position [934, 0]
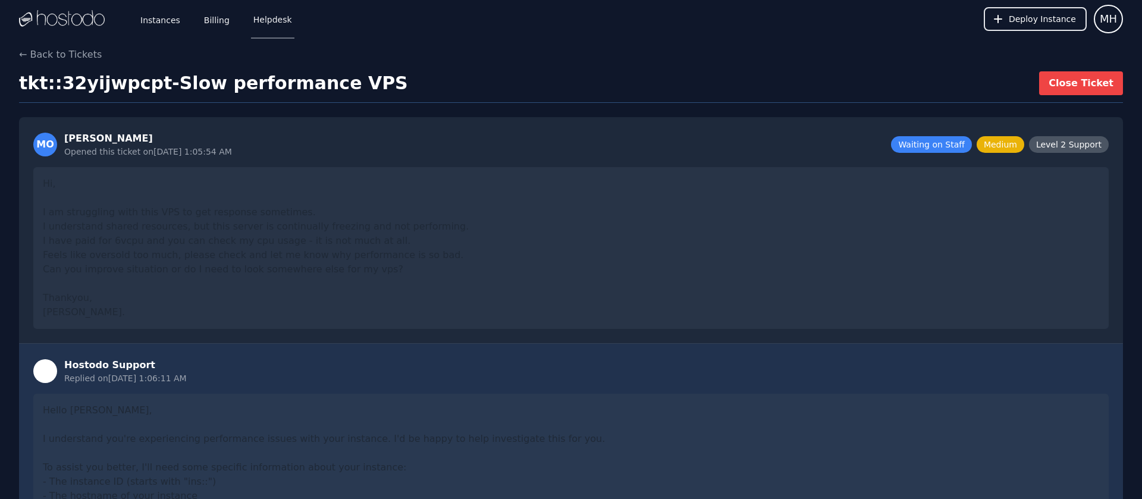
scroll to position [885, 0]
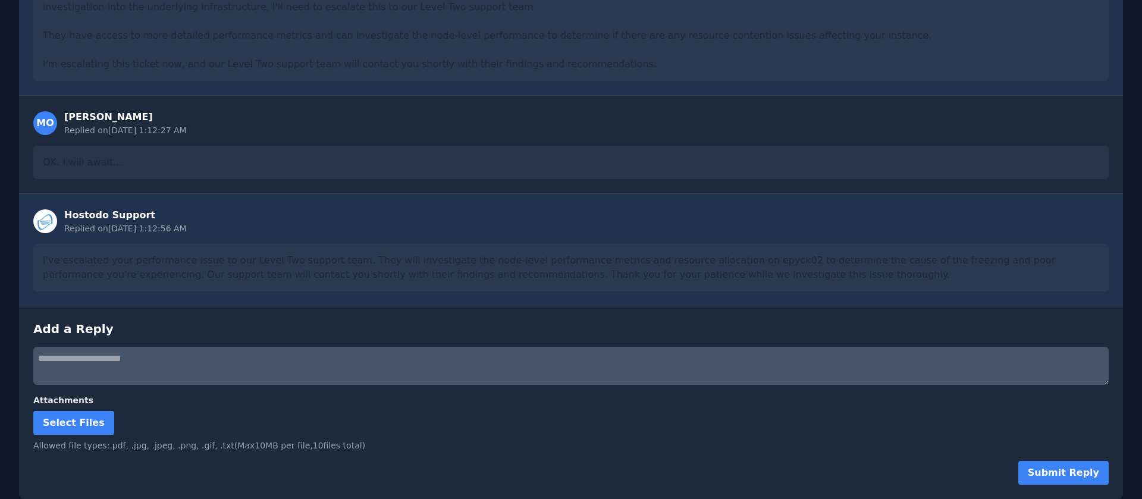
click at [45, 262] on div "I've escalated your performance issue to our Level Two support team. They will …" at bounding box center [570, 268] width 1075 height 48
click at [174, 362] on textarea at bounding box center [570, 366] width 1075 height 38
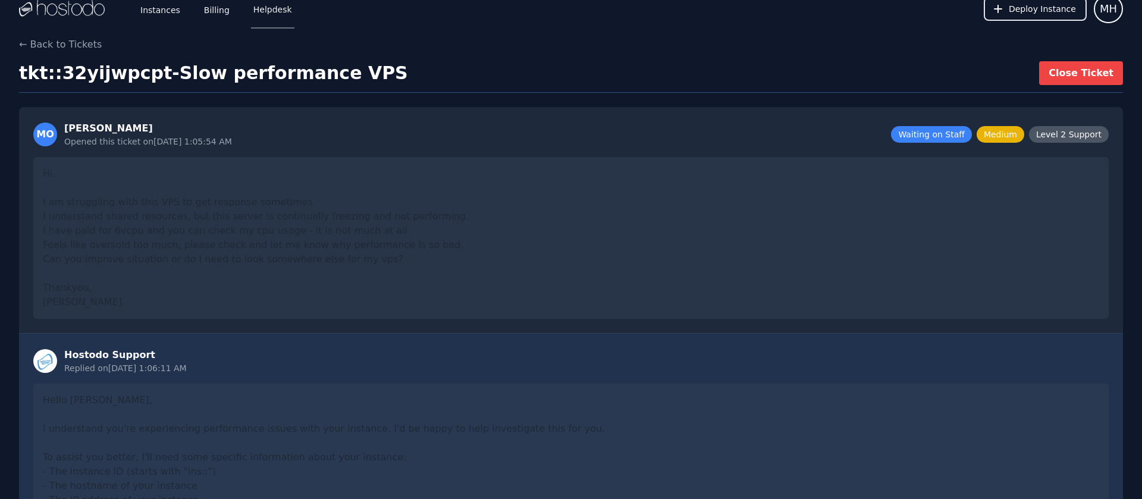
scroll to position [0, 0]
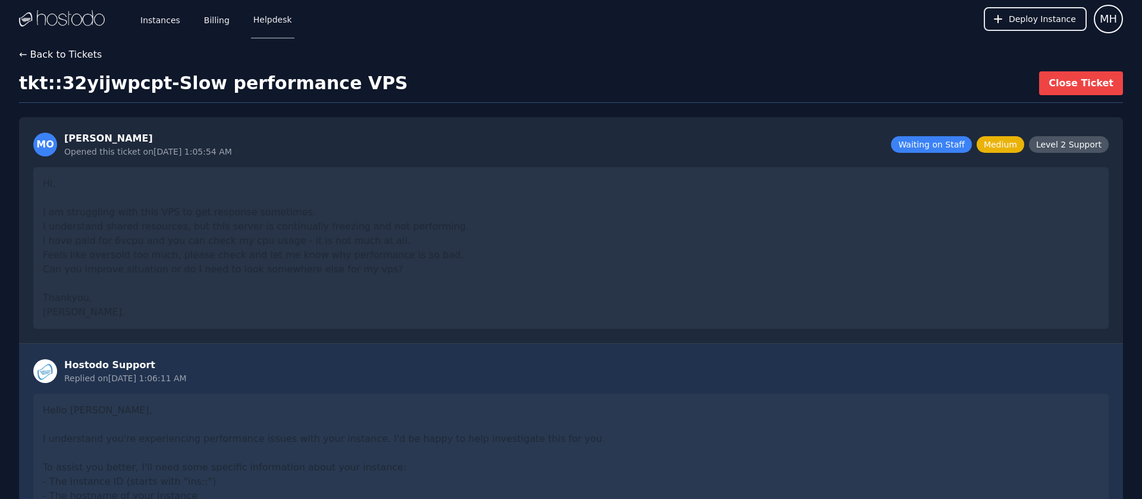
click at [71, 58] on button "← Back to Tickets" at bounding box center [60, 55] width 83 height 14
